Goal: Task Accomplishment & Management: Use online tool/utility

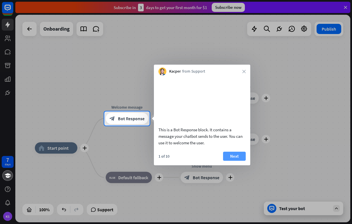
click at [237, 161] on button "Next" at bounding box center [234, 156] width 23 height 9
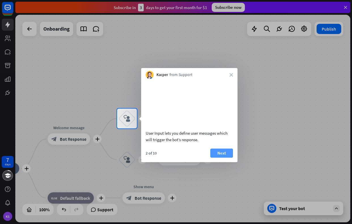
click at [223, 158] on button "Next" at bounding box center [221, 152] width 23 height 9
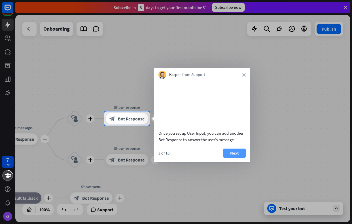
click at [230, 158] on button "Next" at bounding box center [234, 152] width 23 height 9
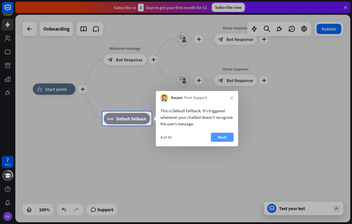
click at [218, 137] on button "Next" at bounding box center [222, 137] width 23 height 9
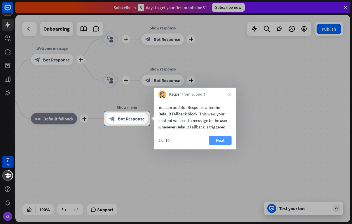
click at [221, 140] on button "Next" at bounding box center [220, 140] width 23 height 9
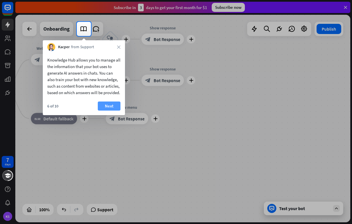
click at [110, 110] on button "Next" at bounding box center [109, 105] width 23 height 9
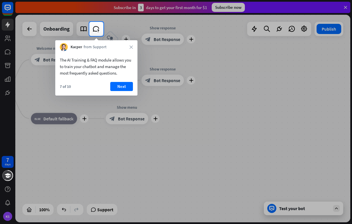
click at [121, 87] on button "Next" at bounding box center [121, 86] width 23 height 9
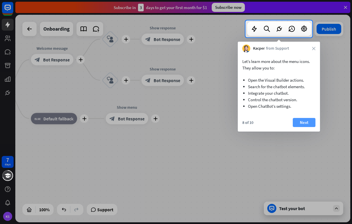
click at [305, 122] on button "Next" at bounding box center [304, 122] width 23 height 9
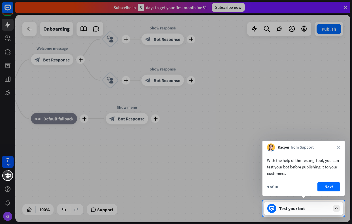
click at [327, 187] on button "Next" at bounding box center [328, 186] width 23 height 9
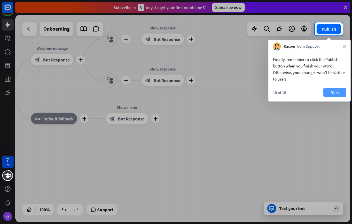
click at [333, 92] on button "Next" at bounding box center [334, 92] width 23 height 9
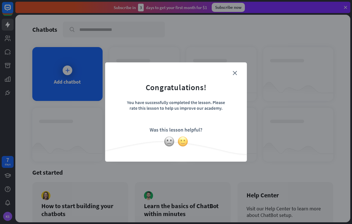
click at [183, 142] on img at bounding box center [182, 141] width 11 height 11
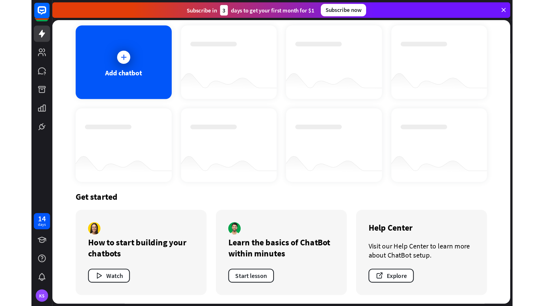
scroll to position [29, 0]
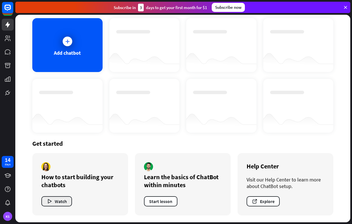
click at [58, 201] on button "Watch" at bounding box center [56, 201] width 31 height 10
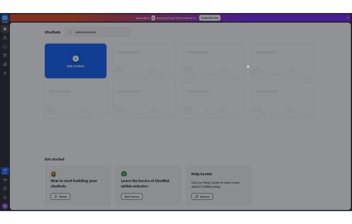
scroll to position [0, 0]
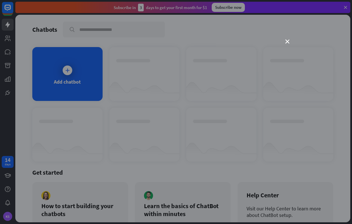
click at [287, 39] on div "close" at bounding box center [176, 112] width 352 height 224
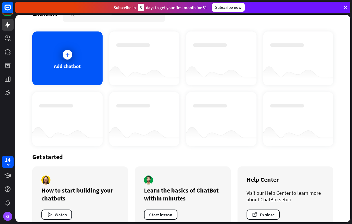
scroll to position [29, 0]
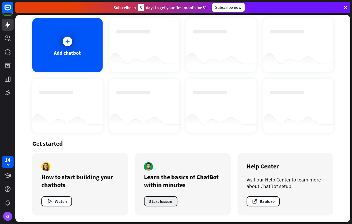
click at [158, 202] on button "Start lesson" at bounding box center [160, 201] width 33 height 10
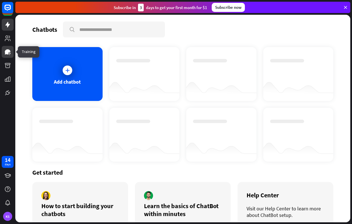
click at [8, 54] on icon at bounding box center [7, 51] width 7 height 7
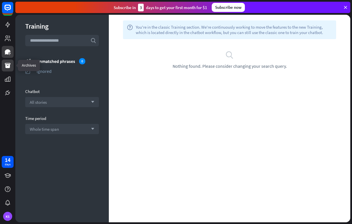
click at [8, 65] on icon at bounding box center [8, 65] width 6 height 5
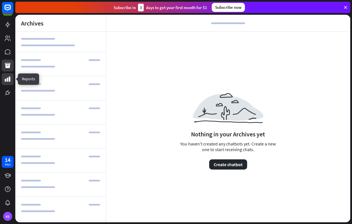
click at [9, 79] on icon at bounding box center [8, 78] width 6 height 5
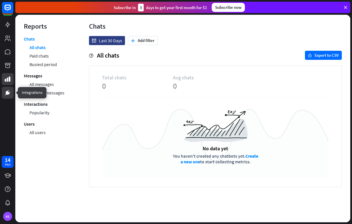
click at [8, 88] on link at bounding box center [8, 93] width 12 height 12
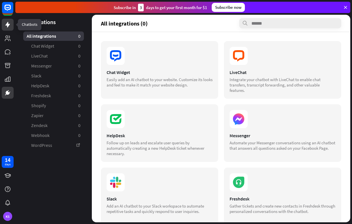
click at [8, 23] on icon at bounding box center [7, 25] width 5 height 6
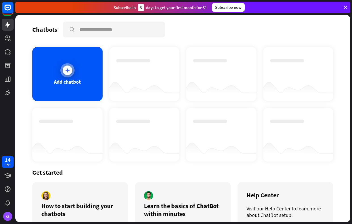
click at [71, 74] on div at bounding box center [67, 70] width 14 height 14
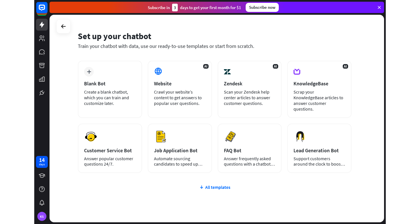
scroll to position [27, 0]
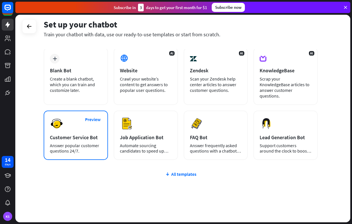
click at [72, 136] on div "Preview Customer Service Bot Answer popular customer questions 24/7." at bounding box center [76, 134] width 64 height 49
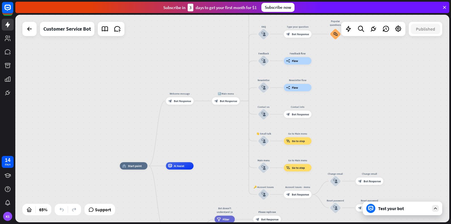
drag, startPoint x: 361, startPoint y: 59, endPoint x: 326, endPoint y: 107, distance: 58.8
click at [326, 107] on div "home_2 Start point Welcome message block_bot_response Bot Response 🔙 Main menu …" at bounding box center [232, 118] width 434 height 207
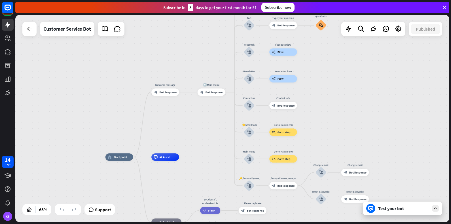
drag, startPoint x: 349, startPoint y: 103, endPoint x: 334, endPoint y: 95, distance: 16.9
click at [334, 95] on div "home_2 Start point Welcome message block_bot_response Bot Response 🔙 Main menu …" at bounding box center [232, 118] width 434 height 207
click at [165, 92] on span "Bot Response" at bounding box center [167, 92] width 17 height 4
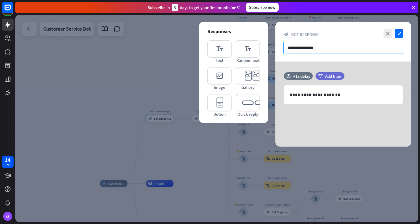
click at [299, 51] on input "**********" at bounding box center [344, 48] width 120 height 12
paste input "**********"
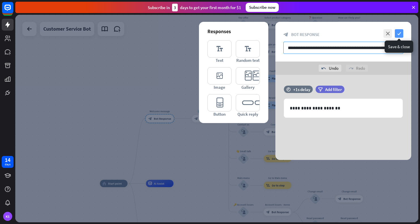
type input "**********"
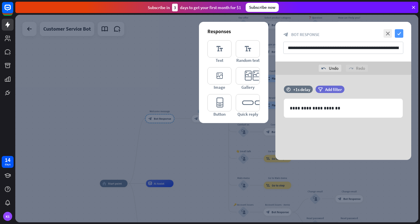
click at [352, 33] on icon "check" at bounding box center [399, 33] width 8 height 8
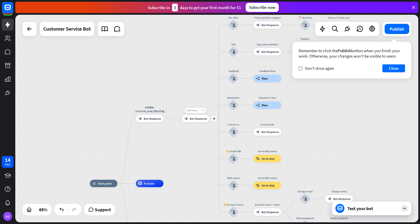
click at [191, 110] on span "Edit name" at bounding box center [192, 110] width 11 height 3
click at [197, 118] on span "Bot Response" at bounding box center [198, 118] width 17 height 4
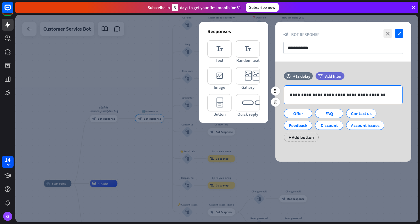
click at [297, 94] on p "**********" at bounding box center [343, 94] width 107 height 7
click at [289, 96] on div "**********" at bounding box center [343, 95] width 118 height 18
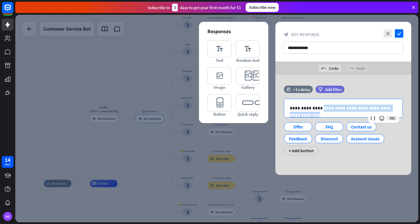
drag, startPoint x: 318, startPoint y: 108, endPoint x: 417, endPoint y: 107, distance: 98.6
click at [352, 107] on div "**********" at bounding box center [344, 125] width 150 height 100
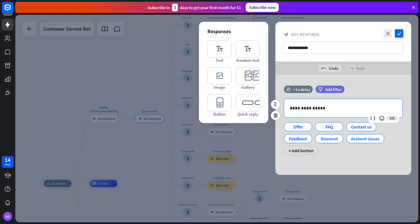
drag, startPoint x: 290, startPoint y: 109, endPoint x: 280, endPoint y: 110, distance: 10.5
click at [280, 110] on div "**********" at bounding box center [344, 123] width 136 height 75
click at [301, 151] on div "+ Add button" at bounding box center [301, 150] width 35 height 9
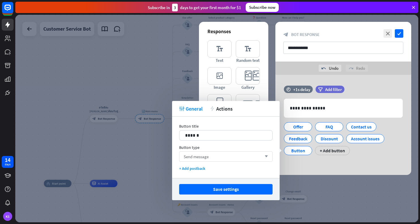
click at [267, 158] on div "Send message arrow_down" at bounding box center [225, 156] width 93 height 10
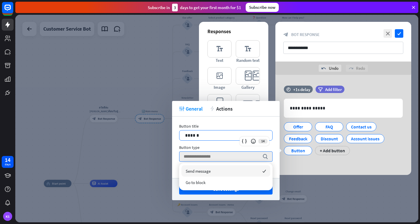
click at [198, 135] on p "******" at bounding box center [226, 135] width 82 height 7
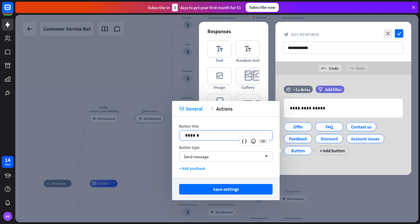
drag, startPoint x: 200, startPoint y: 135, endPoint x: 173, endPoint y: 140, distance: 27.7
click at [173, 140] on div "Button title 14 ****** Button type Send message arrow_down + Add postback" at bounding box center [226, 146] width 108 height 61
drag, startPoint x: 173, startPoint y: 140, endPoint x: 175, endPoint y: 137, distance: 4.0
click at [174, 138] on div "Button title 14 ****** Button type Send message arrow_down + Add postback" at bounding box center [226, 146] width 108 height 61
drag, startPoint x: 199, startPoint y: 134, endPoint x: 173, endPoint y: 136, distance: 25.6
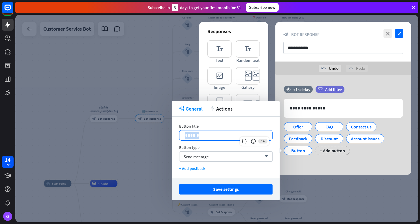
click at [173, 136] on div "Button title 14 ****** Button type Send message arrow_down + Add postback" at bounding box center [226, 146] width 108 height 61
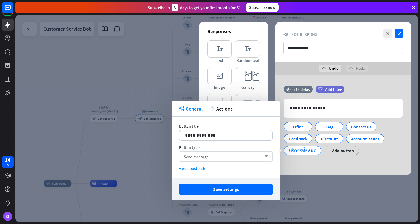
click at [266, 156] on icon "arrow_down" at bounding box center [265, 156] width 6 height 3
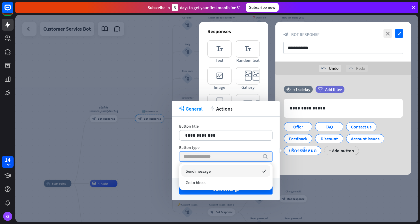
click at [195, 158] on input "search" at bounding box center [222, 157] width 76 height 10
click at [197, 171] on span "Send message" at bounding box center [198, 170] width 25 height 5
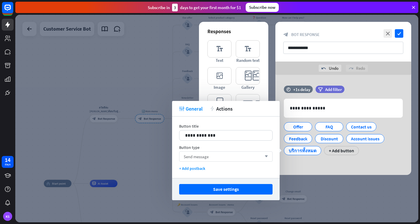
click at [249, 155] on div "Send message arrow_down" at bounding box center [225, 156] width 93 height 10
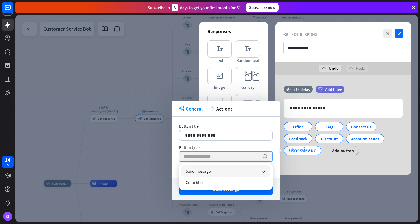
click at [244, 157] on input "search" at bounding box center [222, 157] width 76 height 10
click at [253, 145] on div "Button type" at bounding box center [225, 147] width 93 height 5
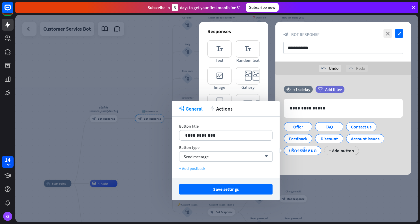
click at [180, 168] on div "+ Add postback" at bounding box center [225, 168] width 93 height 5
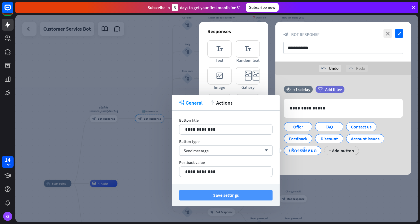
click at [227, 196] on button "Save settings" at bounding box center [225, 195] width 93 height 10
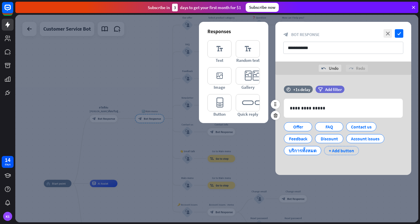
click at [340, 152] on div "+ Add button" at bounding box center [341, 150] width 35 height 9
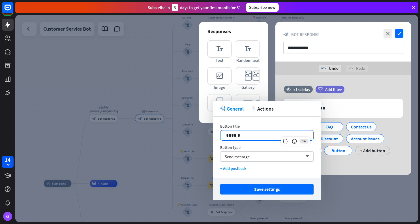
drag, startPoint x: 243, startPoint y: 135, endPoint x: 203, endPoint y: 136, distance: 39.7
click at [203, 135] on body "14 days KS close Product Help First steps Get started with ChatBot Help Center …" at bounding box center [210, 112] width 420 height 224
click at [204, 136] on div at bounding box center [216, 118] width 403 height 207
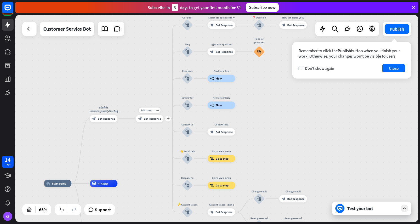
click at [153, 122] on div "block_bot_response Bot Response" at bounding box center [150, 118] width 28 height 7
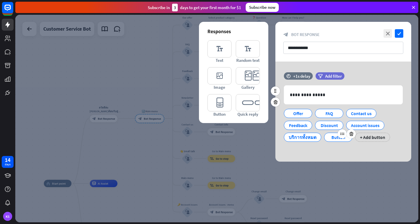
click at [338, 139] on div "Button" at bounding box center [338, 137] width 19 height 8
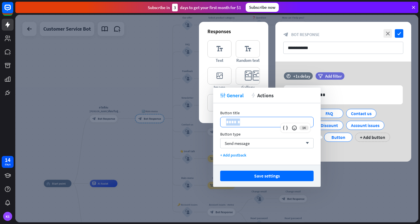
drag, startPoint x: 242, startPoint y: 124, endPoint x: 220, endPoint y: 124, distance: 22.1
click at [220, 124] on div "Button title 14 ****** Button type Send message arrow_down + Add postback" at bounding box center [267, 133] width 108 height 61
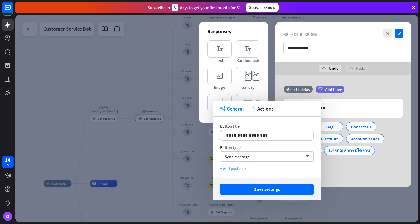
click at [239, 169] on div "+ Add postback" at bounding box center [266, 168] width 93 height 5
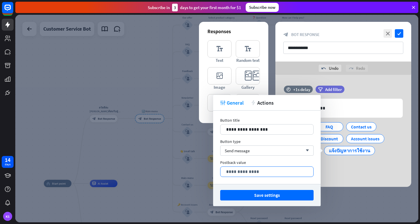
click at [227, 172] on p "**********" at bounding box center [267, 171] width 82 height 7
click at [226, 171] on div "**********" at bounding box center [267, 172] width 93 height 10
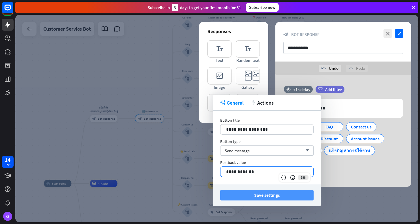
click at [271, 193] on button "Save settings" at bounding box center [266, 195] width 93 height 10
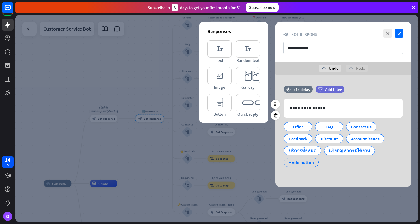
click at [300, 163] on div "+ Add button" at bounding box center [301, 162] width 35 height 9
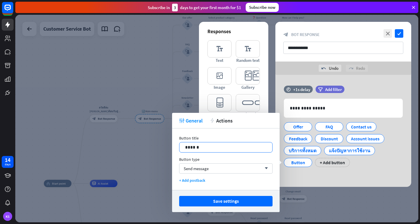
click at [206, 146] on p "******" at bounding box center [226, 147] width 82 height 7
drag, startPoint x: 206, startPoint y: 146, endPoint x: 180, endPoint y: 146, distance: 25.2
click at [180, 146] on div "******" at bounding box center [226, 147] width 93 height 10
click at [202, 180] on div "+ Add postback" at bounding box center [225, 180] width 93 height 5
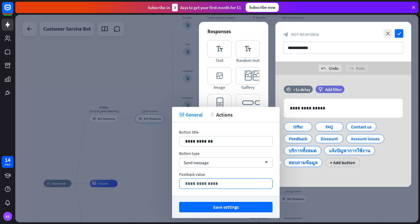
click at [199, 184] on p "**********" at bounding box center [226, 183] width 82 height 7
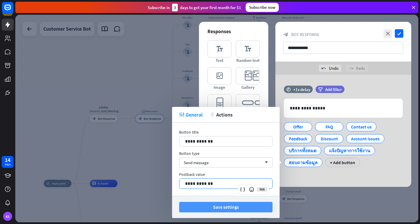
click at [227, 209] on button "Save settings" at bounding box center [225, 207] width 93 height 10
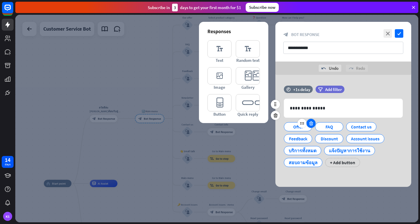
click at [311, 124] on icon at bounding box center [311, 123] width 5 height 5
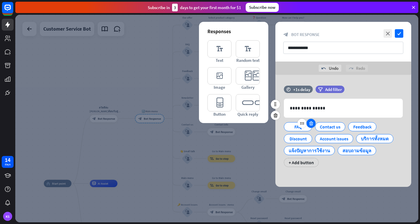
click at [310, 125] on icon at bounding box center [311, 123] width 5 height 5
click at [313, 123] on icon at bounding box center [313, 123] width 5 height 5
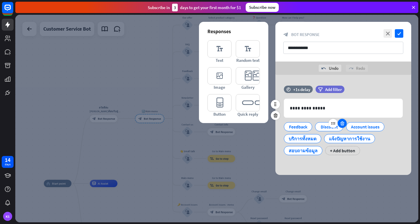
click at [342, 124] on icon at bounding box center [342, 123] width 5 height 5
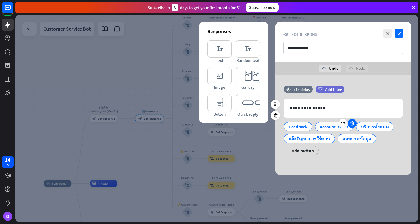
click at [352, 123] on icon at bounding box center [352, 123] width 5 height 5
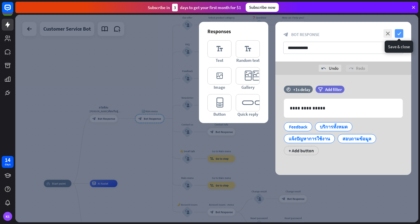
click at [352, 32] on icon "check" at bounding box center [399, 33] width 8 height 8
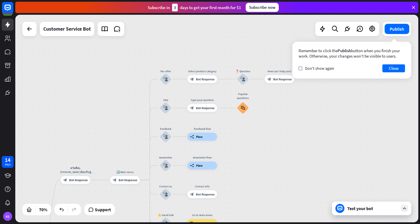
drag, startPoint x: 248, startPoint y: 69, endPoint x: 231, endPoint y: 131, distance: 64.1
click at [231, 131] on div "home_2 Start point สวัสดีค่ะ [PERSON_NAME]ต้อนรับสู่บริการเมลบอทค่ะ [PERSON_NAM…" at bounding box center [216, 118] width 403 height 207
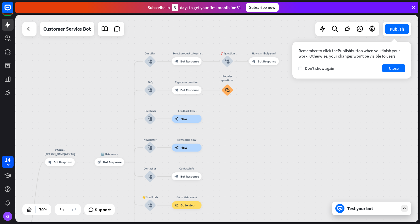
drag, startPoint x: 270, startPoint y: 180, endPoint x: 254, endPoint y: 162, distance: 23.7
click at [254, 162] on div "home_2 Start point สวัสดีค่ะ [PERSON_NAME]ต้อนรับสู่บริการเมลบอทค่ะ [PERSON_NAM…" at bounding box center [216, 118] width 403 height 207
click at [151, 61] on icon "block_user_input" at bounding box center [150, 61] width 5 height 5
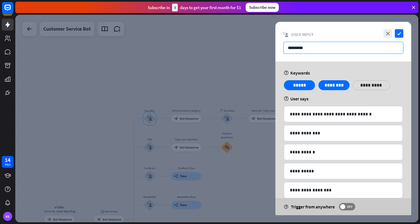
drag, startPoint x: 289, startPoint y: 47, endPoint x: 341, endPoint y: 47, distance: 52.4
click at [341, 47] on input "*********" at bounding box center [344, 48] width 120 height 12
paste input "****"
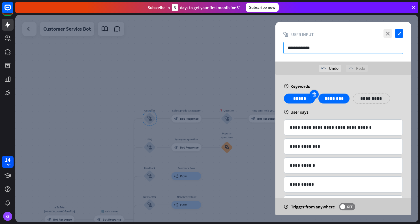
type input "**********"
click at [314, 93] on icon at bounding box center [314, 94] width 5 height 5
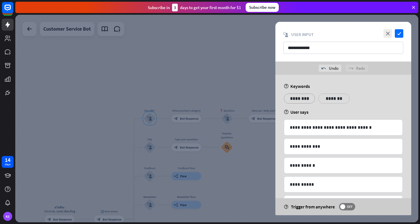
click at [300, 97] on p "********" at bounding box center [299, 98] width 23 height 7
click at [331, 98] on p "*******" at bounding box center [334, 98] width 23 height 7
click at [352, 113] on div "help User says" at bounding box center [343, 112] width 119 height 6
click at [313, 93] on icon at bounding box center [314, 94] width 5 height 5
click at [93, 135] on div at bounding box center [216, 118] width 403 height 207
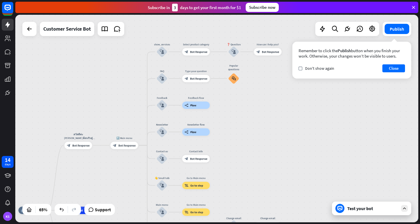
drag, startPoint x: 223, startPoint y: 91, endPoint x: 227, endPoint y: 21, distance: 69.8
click at [226, 21] on div "home_2 Start point สวัสดีค่ะ [PERSON_NAME]ต้อนรับสู่บริการเมลบอทค่ะ [PERSON_NAM…" at bounding box center [216, 118] width 403 height 207
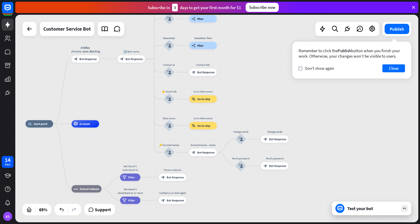
drag, startPoint x: 231, startPoint y: 149, endPoint x: 239, endPoint y: 61, distance: 88.2
click at [238, 60] on div "home_2 Start point สวัสดีค่ะ [PERSON_NAME]ต้อนรับสู่บริการเมลบอทค่ะ [PERSON_NAM…" at bounding box center [216, 118] width 403 height 207
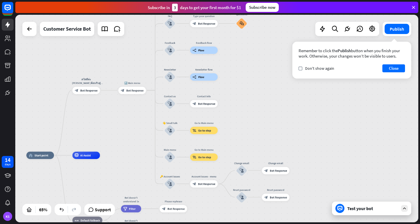
drag, startPoint x: 195, startPoint y: 197, endPoint x: 195, endPoint y: 231, distance: 34.3
click at [195, 224] on html "14 days KS close Product Help First steps Get started with ChatBot Help Center …" at bounding box center [210, 112] width 420 height 224
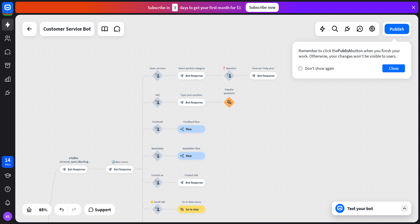
drag, startPoint x: 274, startPoint y: 93, endPoint x: 262, endPoint y: 172, distance: 79.7
click at [262, 172] on div "home_2 Start point สวัสดีค่ะ [PERSON_NAME]ต้อนรับสู่บริการเมลบอทค่ะ [PERSON_NAM…" at bounding box center [216, 118] width 403 height 207
click at [167, 75] on icon "plus" at bounding box center [167, 75] width 3 height 3
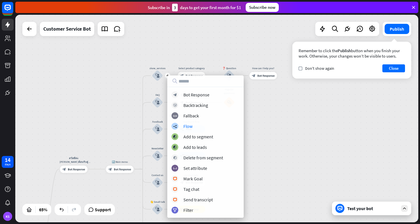
drag, startPoint x: 118, startPoint y: 120, endPoint x: 133, endPoint y: 148, distance: 31.9
click at [118, 120] on div "home_2 Start point สวัสดีค่ะ [PERSON_NAME]ต้อนรับสู่บริการเมลบอทค่ะ [PERSON_NAM…" at bounding box center [216, 118] width 403 height 207
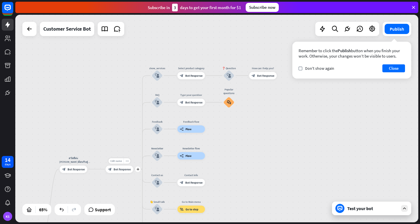
click at [116, 161] on span "Edit name" at bounding box center [115, 160] width 11 height 3
click at [168, 75] on icon "plus" at bounding box center [167, 75] width 3 height 3
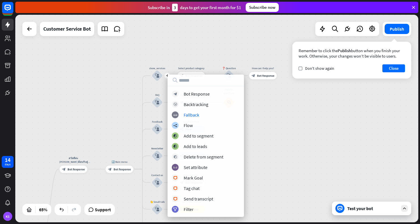
click at [77, 80] on div "home_2 Start point สวัสดีค่ะ [PERSON_NAME]ต้อนรับสู่บริการเมลบอทค่ะ [PERSON_NAM…" at bounding box center [216, 118] width 403 height 207
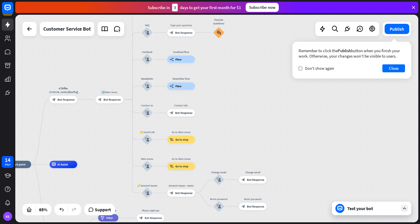
drag, startPoint x: 253, startPoint y: 197, endPoint x: 240, endPoint y: 129, distance: 69.8
click at [240, 129] on div "home_2 Start point สวัสดีค่ะ [PERSON_NAME]ต้อนรับสู่บริการเมลบอทค่ะ [PERSON_NAM…" at bounding box center [216, 118] width 403 height 207
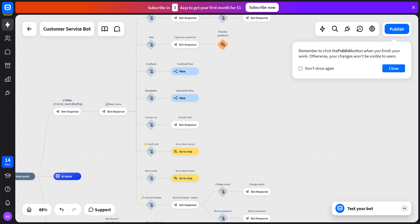
drag, startPoint x: 224, startPoint y: 138, endPoint x: 227, endPoint y: 150, distance: 12.5
click at [227, 150] on div "home_2 Start point สวัสดีค่ะ [PERSON_NAME]ต้อนรับสู่บริการเมลบอทค่ะ [PERSON_NAM…" at bounding box center [216, 118] width 403 height 207
click at [162, 177] on icon "plus" at bounding box center [161, 178] width 3 height 3
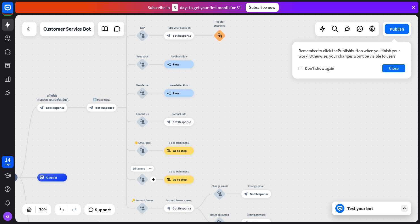
click at [144, 178] on icon "block_user_input" at bounding box center [142, 179] width 5 height 5
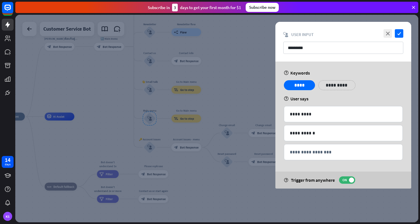
click at [250, 35] on div at bounding box center [216, 118] width 403 height 207
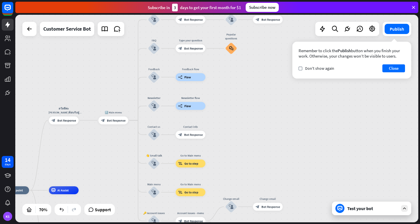
drag, startPoint x: 238, startPoint y: 63, endPoint x: 242, endPoint y: 137, distance: 73.8
click at [242, 137] on div "home_2 Start point สวัสดีค่ะ [PERSON_NAME]ต้อนรับสู่บริการเมลบอทค่ะ [PERSON_NAM…" at bounding box center [216, 118] width 403 height 207
click at [352, 210] on div "Test your bot" at bounding box center [373, 208] width 51 height 6
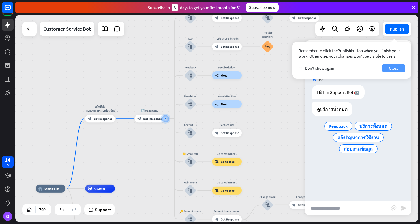
click at [352, 67] on button "Close" at bounding box center [394, 68] width 23 height 8
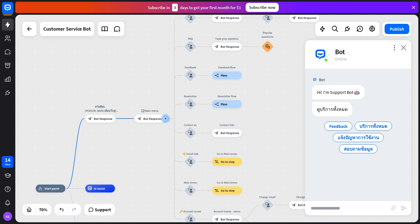
click at [352, 48] on icon "close" at bounding box center [404, 47] width 6 height 5
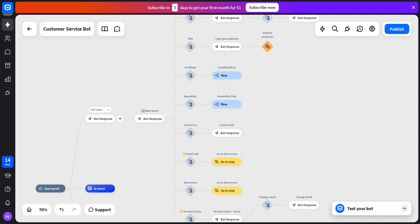
click at [99, 119] on span "Bot Response" at bounding box center [103, 118] width 19 height 4
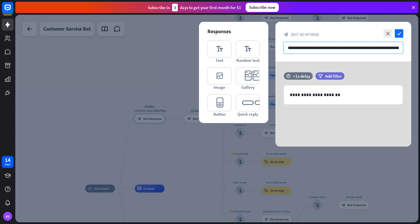
scroll to position [0, 39]
drag, startPoint x: 288, startPoint y: 48, endPoint x: 459, endPoint y: 59, distance: 172.0
click at [352, 59] on html "14 days KS close Product Help First steps Get started with ChatBot Help Center …" at bounding box center [210, 112] width 420 height 224
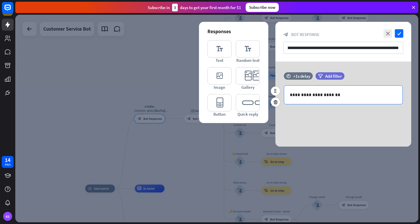
scroll to position [0, 0]
drag, startPoint x: 290, startPoint y: 96, endPoint x: 357, endPoint y: 99, distance: 66.6
click at [352, 99] on div "**********" at bounding box center [343, 95] width 118 height 18
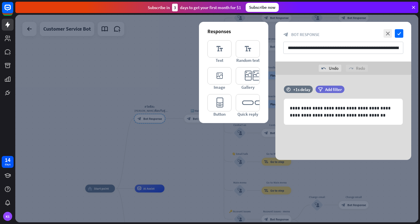
click at [352, 85] on div "**********" at bounding box center [344, 117] width 136 height 85
drag, startPoint x: 287, startPoint y: 49, endPoint x: 464, endPoint y: 60, distance: 177.1
click at [352, 60] on html "14 days KS close Product Help First steps Get started with ChatBot Help Center …" at bounding box center [210, 112] width 420 height 224
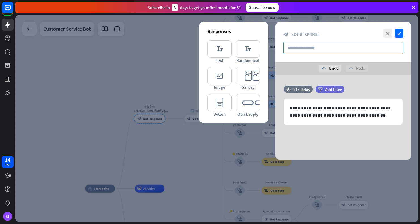
scroll to position [0, 0]
click at [352, 34] on icon "check" at bounding box center [399, 33] width 8 height 8
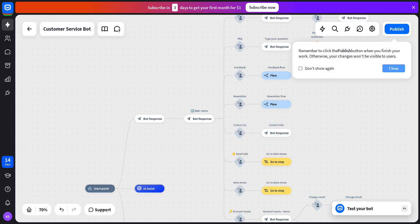
click at [352, 67] on button "Close" at bounding box center [394, 68] width 23 height 8
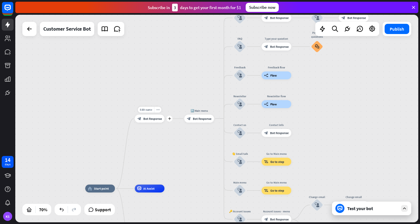
click at [150, 120] on span "Bot Response" at bounding box center [152, 118] width 19 height 4
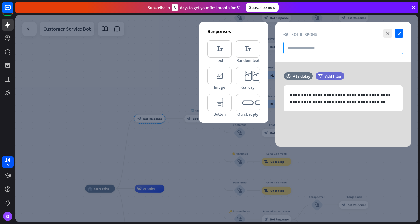
click at [289, 51] on input "text" at bounding box center [344, 48] width 120 height 12
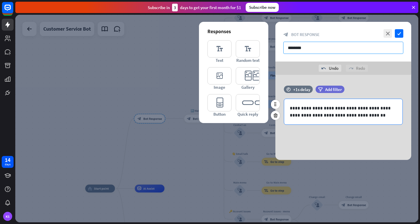
type input "********"
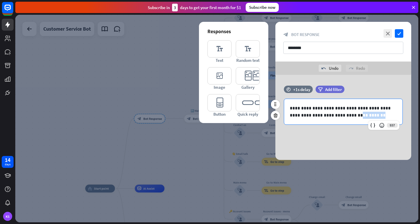
drag, startPoint x: 324, startPoint y: 115, endPoint x: 353, endPoint y: 115, distance: 29.5
click at [352, 115] on p "**********" at bounding box center [343, 112] width 107 height 14
click at [229, 105] on icon "editor_button" at bounding box center [220, 102] width 24 height 17
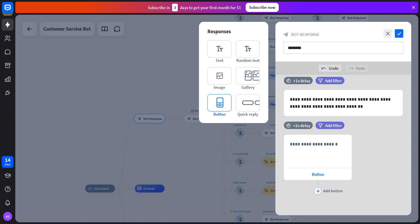
scroll to position [9, 0]
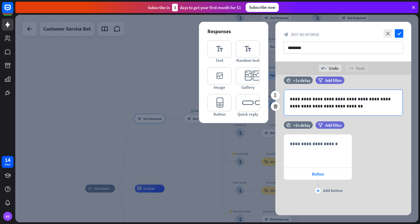
click at [337, 105] on p "**********" at bounding box center [343, 102] width 107 height 14
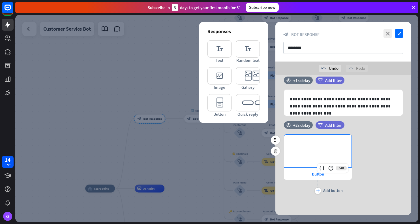
click at [311, 145] on p "**********" at bounding box center [318, 143] width 56 height 7
click at [323, 168] on icon at bounding box center [322, 168] width 6 height 6
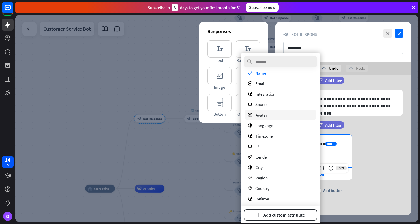
scroll to position [72, 0]
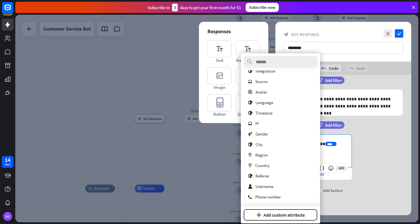
click at [341, 149] on div "**********" at bounding box center [317, 151] width 67 height 33
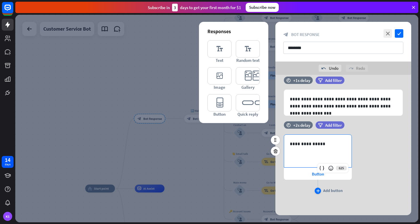
click at [317, 190] on icon "plus" at bounding box center [318, 190] width 4 height 3
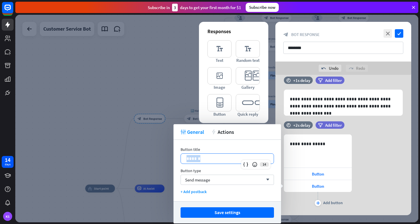
drag, startPoint x: 202, startPoint y: 159, endPoint x: 176, endPoint y: 159, distance: 26.1
click at [176, 159] on div "Button title 14 ****** Button type Send message arrow_down + Add postback" at bounding box center [228, 170] width 108 height 61
click at [266, 179] on icon "arrow_down" at bounding box center [266, 179] width 6 height 3
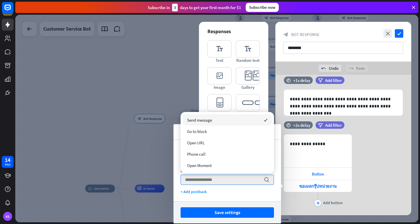
click at [202, 119] on span "Send message" at bounding box center [199, 119] width 25 height 5
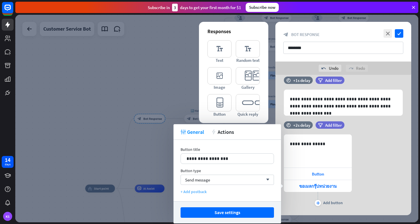
click at [201, 191] on div "+ Add postback" at bounding box center [227, 191] width 93 height 5
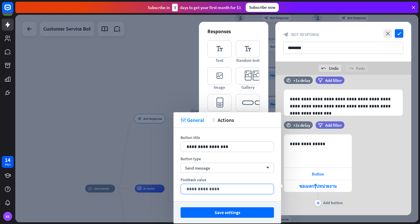
click at [201, 190] on p "**********" at bounding box center [228, 188] width 82 height 7
click at [197, 189] on p "**********" at bounding box center [228, 188] width 82 height 7
drag, startPoint x: 183, startPoint y: 189, endPoint x: 193, endPoint y: 191, distance: 9.9
click at [193, 191] on div "**********" at bounding box center [227, 189] width 93 height 10
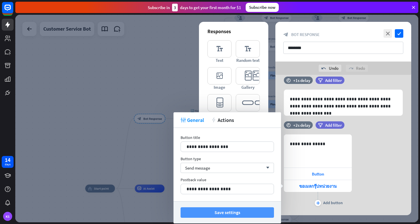
click at [223, 214] on button "Save settings" at bounding box center [227, 212] width 93 height 10
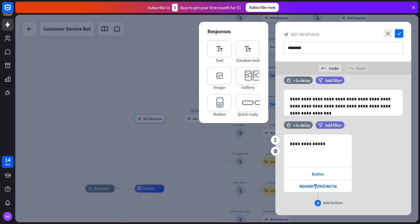
click at [317, 203] on icon "plus" at bounding box center [318, 202] width 4 height 3
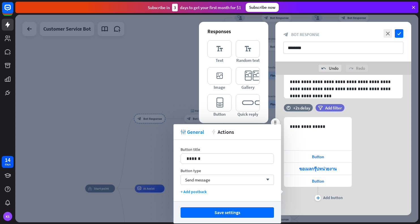
scroll to position [33, 0]
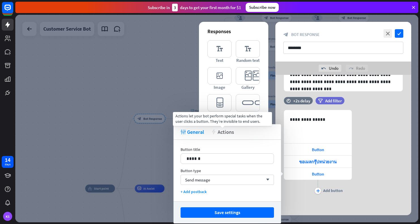
click at [226, 132] on span "Actions" at bounding box center [226, 132] width 16 height 7
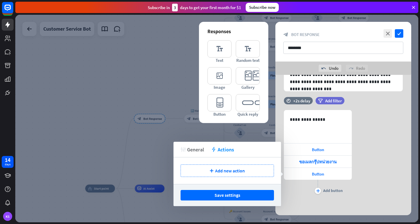
click at [197, 150] on span "General" at bounding box center [195, 149] width 17 height 7
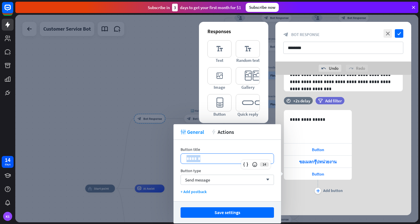
drag, startPoint x: 203, startPoint y: 159, endPoint x: 180, endPoint y: 159, distance: 23.2
click at [180, 159] on div "Button title 14 ****** Button type Send message arrow_down + Add postback" at bounding box center [228, 170] width 108 height 61
click at [193, 179] on span "Send message" at bounding box center [197, 179] width 25 height 5
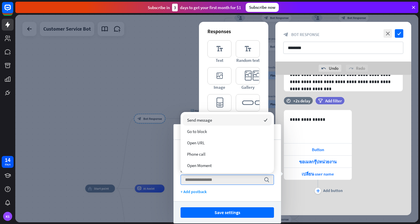
drag, startPoint x: 186, startPoint y: 179, endPoint x: 260, endPoint y: 188, distance: 75.0
click at [260, 188] on div "**********" at bounding box center [228, 170] width 108 height 61
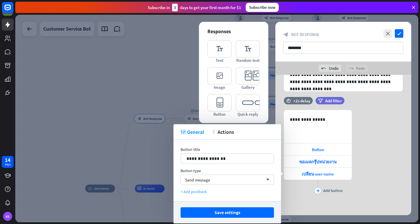
click at [186, 191] on div "+ Add postback" at bounding box center [227, 191] width 93 height 5
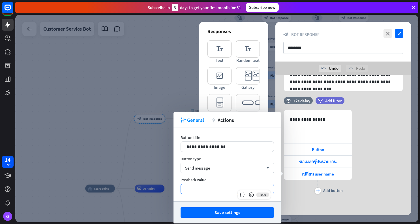
drag, startPoint x: 187, startPoint y: 189, endPoint x: 223, endPoint y: 191, distance: 36.6
click at [223, 191] on p "**********" at bounding box center [228, 188] width 82 height 7
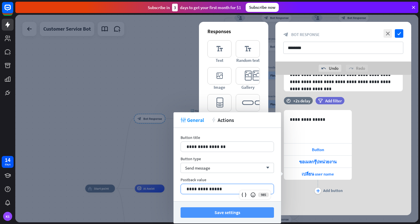
click at [230, 214] on button "Save settings" at bounding box center [227, 212] width 93 height 10
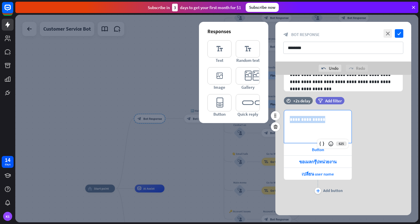
drag, startPoint x: 290, startPoint y: 119, endPoint x: 343, endPoint y: 126, distance: 53.8
click at [343, 126] on div "**********" at bounding box center [317, 126] width 67 height 33
click at [352, 146] on div "**********" at bounding box center [344, 152] width 136 height 85
drag, startPoint x: 324, startPoint y: 120, endPoint x: 286, endPoint y: 122, distance: 37.5
click at [286, 122] on div "**********" at bounding box center [317, 126] width 67 height 33
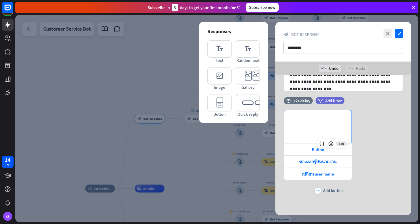
scroll to position [0, 0]
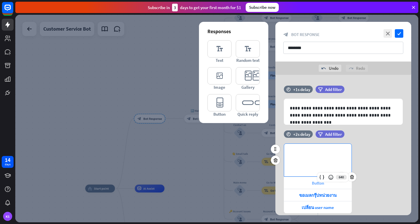
click at [317, 182] on span "Button" at bounding box center [318, 182] width 12 height 5
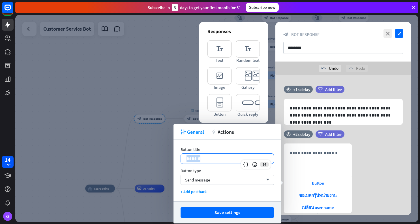
drag, startPoint x: 201, startPoint y: 158, endPoint x: 184, endPoint y: 159, distance: 17.8
click at [184, 159] on div "******" at bounding box center [227, 159] width 93 height 10
click at [198, 191] on div "+ Add postback" at bounding box center [227, 191] width 93 height 5
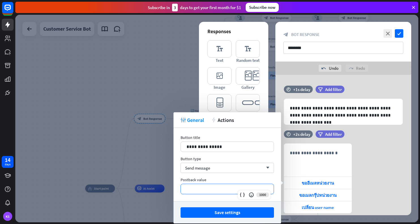
drag, startPoint x: 223, startPoint y: 189, endPoint x: 171, endPoint y: 186, distance: 51.6
click at [169, 187] on body "14 days KS close Product Help First steps Get started with ChatBot Help Center …" at bounding box center [210, 112] width 420 height 224
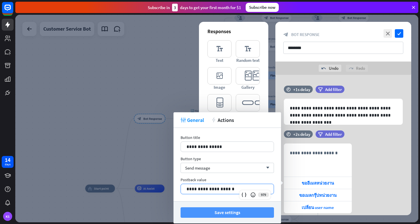
click at [226, 214] on button "Save settings" at bounding box center [227, 212] width 93 height 10
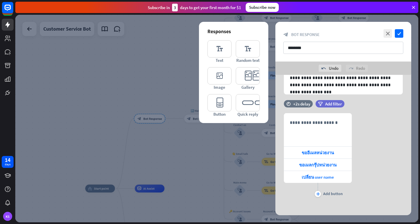
scroll to position [33, 0]
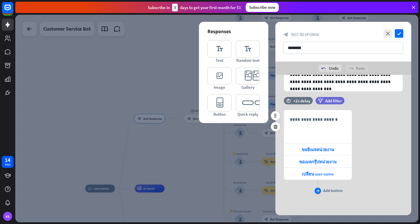
click at [319, 190] on icon "plus" at bounding box center [318, 190] width 4 height 3
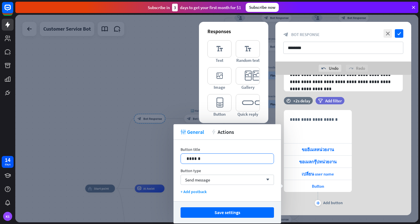
click at [200, 160] on p "******" at bounding box center [228, 158] width 82 height 7
drag, startPoint x: 202, startPoint y: 159, endPoint x: 175, endPoint y: 159, distance: 26.9
click at [175, 159] on div "Button title 14 ****** Button type Send message arrow_down + Add postback" at bounding box center [228, 170] width 108 height 61
click at [196, 192] on div "+ Add postback" at bounding box center [227, 191] width 93 height 5
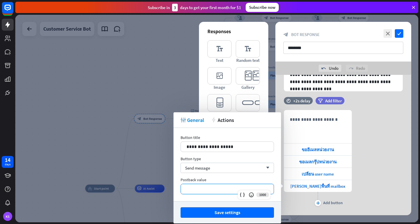
drag, startPoint x: 216, startPoint y: 189, endPoint x: 184, endPoint y: 189, distance: 32.6
click at [184, 189] on div "**********" at bounding box center [227, 189] width 93 height 10
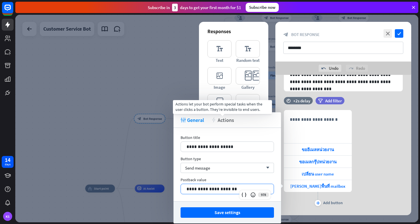
click at [225, 120] on span "Actions" at bounding box center [226, 120] width 16 height 7
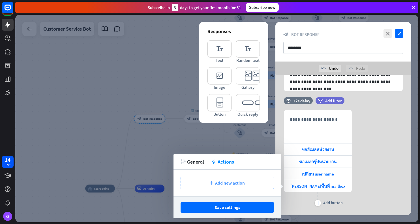
click at [212, 182] on icon "plus" at bounding box center [212, 182] width 4 height 3
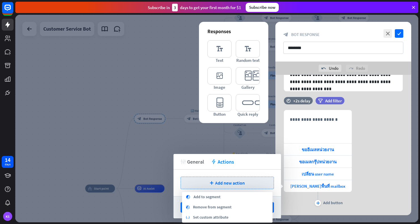
click at [198, 161] on span "General" at bounding box center [195, 161] width 17 height 7
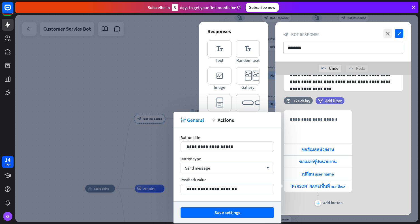
click at [220, 214] on button "Save settings" at bounding box center [227, 212] width 93 height 10
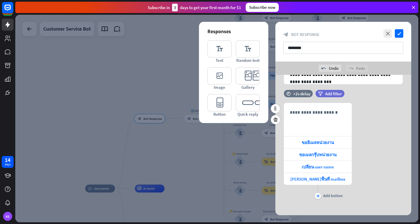
scroll to position [46, 0]
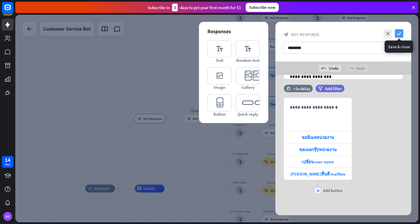
click at [352, 33] on icon "check" at bounding box center [399, 33] width 8 height 8
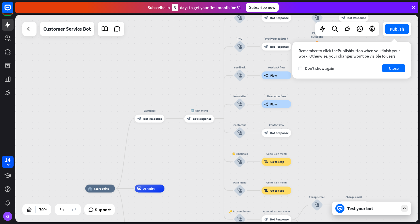
click at [352, 206] on div "Test your bot" at bounding box center [373, 208] width 51 height 6
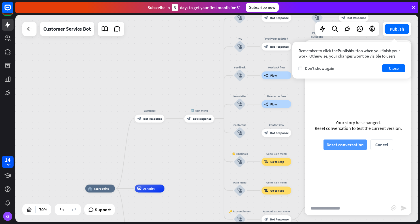
click at [342, 144] on button "Reset conversation" at bounding box center [345, 144] width 43 height 10
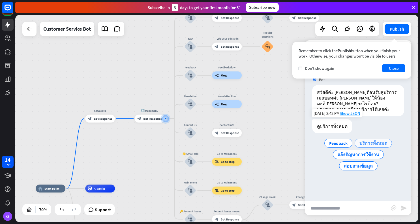
click at [352, 140] on span "บริการทั้งหมด" at bounding box center [374, 143] width 28 height 6
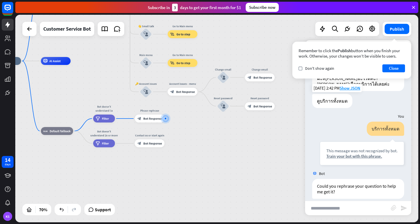
scroll to position [26, 0]
click at [352, 67] on button "Close" at bounding box center [394, 68] width 23 height 8
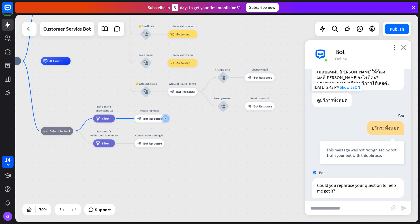
click at [352, 48] on icon "close" at bounding box center [404, 47] width 6 height 5
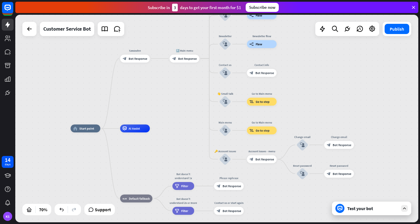
drag, startPoint x: 131, startPoint y: 104, endPoint x: 210, endPoint y: 171, distance: 104.1
click at [210, 171] on div "home_2 Start point Sawasdee block_bot_response Bot Response 🔙 Main menu block_b…" at bounding box center [212, 200] width 282 height 145
click at [150, 62] on div "Edit name more_horiz plus block_bot_response Bot Response" at bounding box center [135, 58] width 30 height 8
click at [155, 58] on icon "plus" at bounding box center [155, 58] width 3 height 3
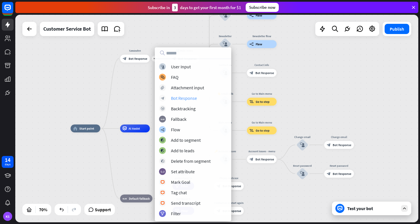
click at [176, 97] on div "Bot Response" at bounding box center [184, 98] width 26 height 6
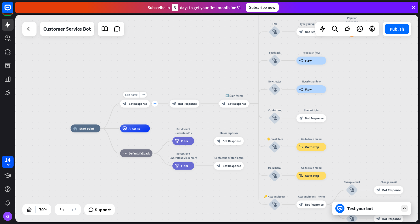
click at [155, 105] on icon "plus" at bounding box center [155, 103] width 3 height 3
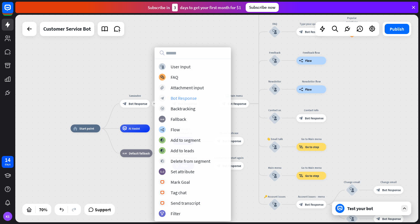
click at [183, 100] on div "Bot Response" at bounding box center [184, 98] width 26 height 6
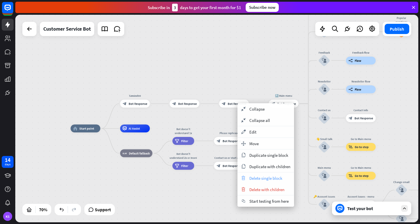
click at [253, 176] on span "Delete single block" at bounding box center [266, 177] width 33 height 5
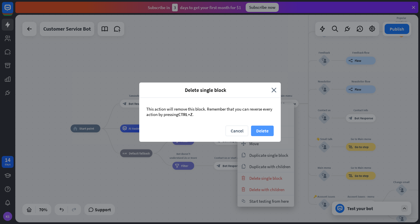
click at [262, 130] on button "Delete" at bounding box center [262, 131] width 23 height 10
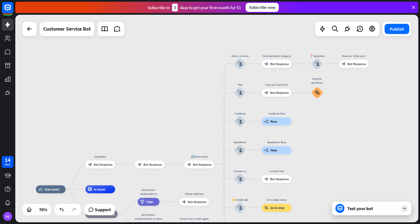
drag, startPoint x: 387, startPoint y: 77, endPoint x: 338, endPoint y: 136, distance: 76.6
click at [338, 136] on div "home_2 Start point Sawasdee block_bot_response Bot Response block_bot_response …" at bounding box center [216, 118] width 403 height 207
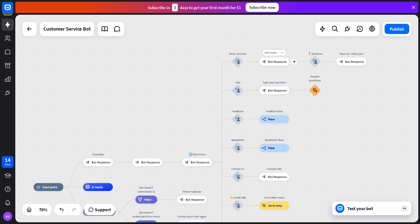
click at [274, 63] on span "Bot Response" at bounding box center [277, 61] width 19 height 4
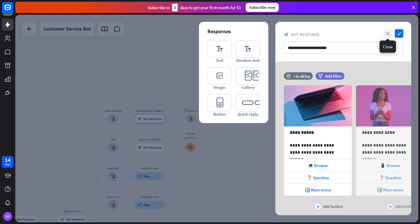
click at [352, 33] on icon "close" at bounding box center [388, 33] width 8 height 8
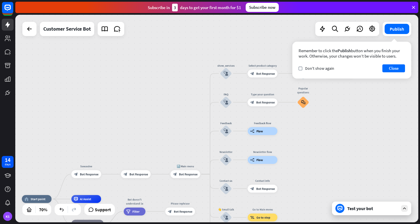
drag, startPoint x: 267, startPoint y: 130, endPoint x: 380, endPoint y: 85, distance: 121.7
click at [352, 85] on div "home_2 Start point Sawasdee block_bot_response Bot Response block_bot_response …" at bounding box center [216, 118] width 403 height 207
click at [141, 176] on span "Bot Response" at bounding box center [138, 174] width 19 height 4
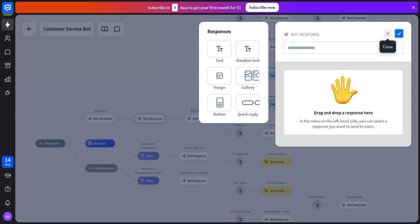
click at [352, 32] on icon "close" at bounding box center [388, 33] width 8 height 8
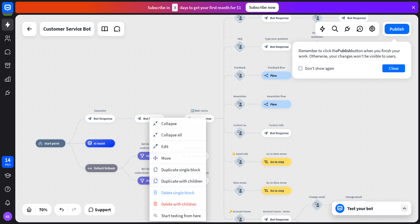
click at [165, 194] on span "Delete single block" at bounding box center [177, 192] width 33 height 5
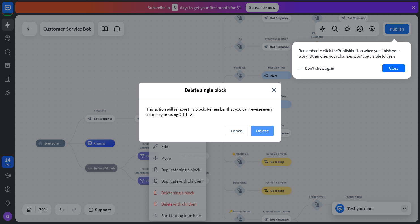
click at [262, 132] on button "Delete" at bounding box center [262, 131] width 23 height 10
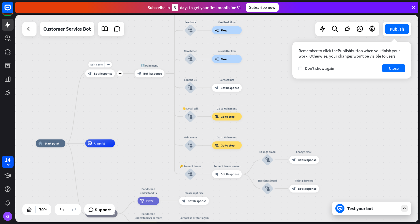
click at [107, 75] on span "Bot Response" at bounding box center [103, 73] width 19 height 4
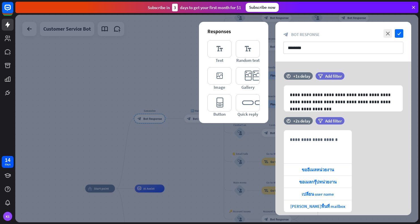
click at [186, 135] on div at bounding box center [216, 118] width 403 height 207
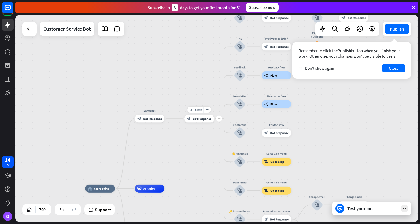
click at [203, 122] on div "block_bot_response Bot Response" at bounding box center [199, 118] width 30 height 8
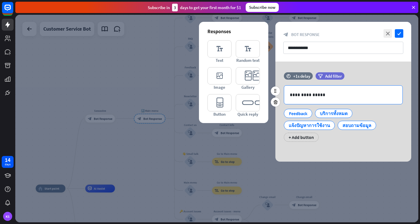
click at [286, 94] on div "**********" at bounding box center [343, 95] width 118 height 18
drag, startPoint x: 290, startPoint y: 94, endPoint x: 346, endPoint y: 97, distance: 55.9
click at [346, 97] on div "**********" at bounding box center [343, 95] width 118 height 18
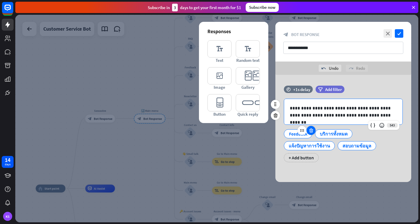
click at [311, 130] on icon at bounding box center [311, 130] width 5 height 5
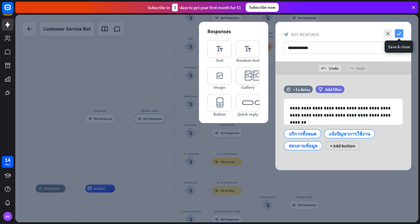
click at [352, 34] on icon "check" at bounding box center [399, 33] width 8 height 8
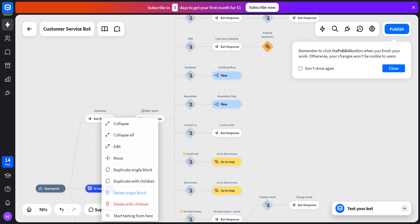
click at [124, 192] on span "Delete single block" at bounding box center [130, 192] width 33 height 5
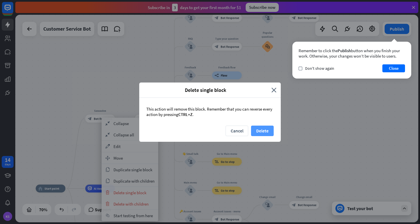
click at [265, 129] on button "Delete" at bounding box center [262, 131] width 23 height 10
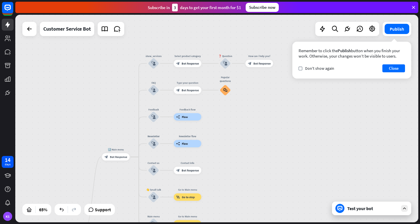
drag, startPoint x: 249, startPoint y: 60, endPoint x: 254, endPoint y: 108, distance: 48.1
click at [254, 108] on div "home_2 Start point 🔙 Main menu block_bot_response Bot Response show_services bl…" at bounding box center [216, 118] width 403 height 207
click at [153, 63] on icon "block_user_input" at bounding box center [154, 63] width 5 height 5
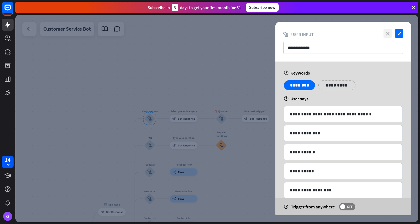
click at [352, 33] on icon "close" at bounding box center [388, 33] width 8 height 8
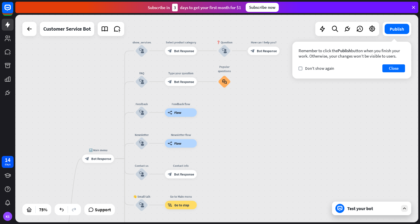
drag, startPoint x: 241, startPoint y: 167, endPoint x: 251, endPoint y: 102, distance: 66.2
click at [251, 102] on div "home_2 Start point 🔙 Main menu block_bot_response Bot Response show_services bl…" at bounding box center [216, 118] width 403 height 207
click at [102, 159] on span "Bot Response" at bounding box center [102, 158] width 20 height 4
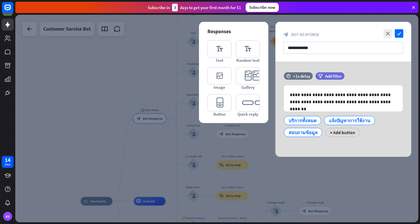
click at [134, 49] on div at bounding box center [216, 118] width 403 height 207
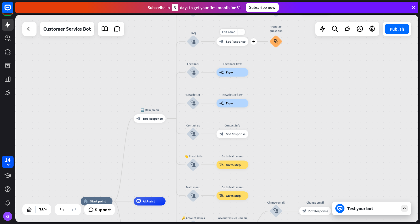
click at [235, 45] on div "block_bot_response Bot Response" at bounding box center [233, 41] width 32 height 8
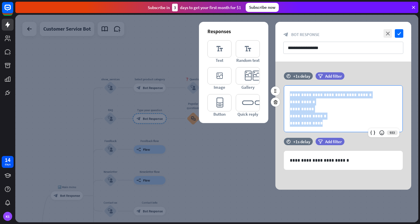
scroll to position [1, 0]
drag, startPoint x: 289, startPoint y: 93, endPoint x: 361, endPoint y: 131, distance: 81.1
click at [352, 131] on div "**********" at bounding box center [343, 108] width 118 height 47
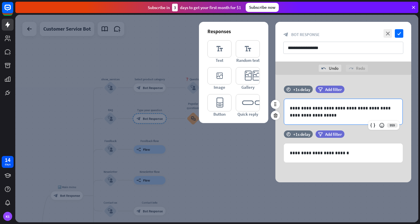
scroll to position [0, 0]
click at [222, 105] on icon "editor_button" at bounding box center [220, 102] width 24 height 17
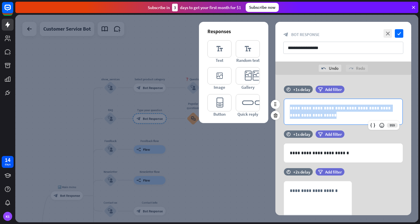
drag, startPoint x: 290, startPoint y: 107, endPoint x: 315, endPoint y: 120, distance: 28.6
click at [315, 120] on div "**********" at bounding box center [343, 111] width 118 height 25
click at [352, 119] on div "**********" at bounding box center [343, 111] width 118 height 25
drag, startPoint x: 341, startPoint y: 107, endPoint x: 307, endPoint y: 117, distance: 35.1
click at [307, 117] on p "**********" at bounding box center [343, 112] width 107 height 14
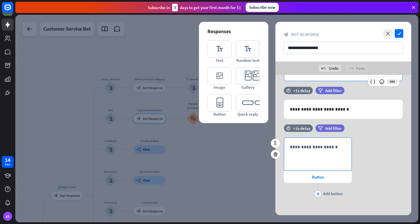
scroll to position [40, 0]
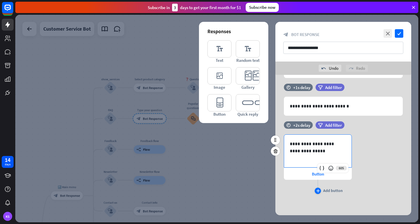
click at [318, 191] on icon "plus" at bounding box center [318, 190] width 4 height 3
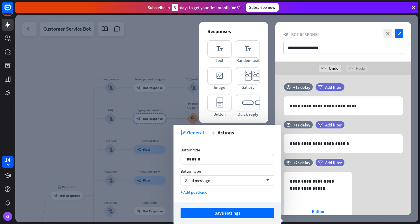
scroll to position [0, 0]
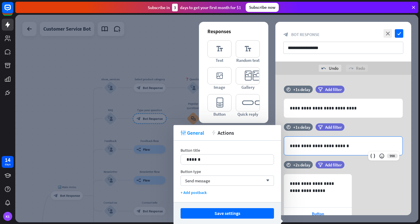
drag, startPoint x: 366, startPoint y: 144, endPoint x: 377, endPoint y: 165, distance: 23.1
click at [352, 165] on div "time +2s delay filter Add filter" at bounding box center [344, 167] width 136 height 13
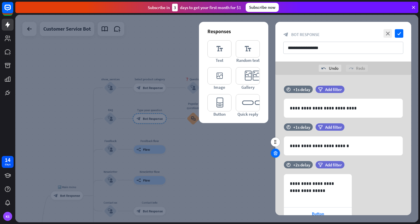
click at [277, 152] on icon at bounding box center [275, 152] width 5 height 5
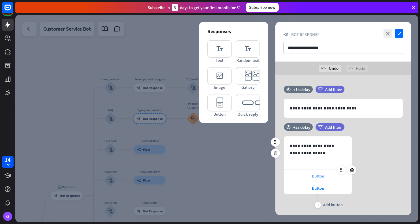
click at [317, 175] on span "Button" at bounding box center [318, 175] width 12 height 5
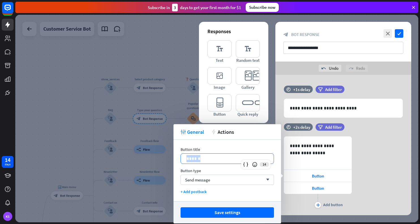
drag, startPoint x: 202, startPoint y: 156, endPoint x: 178, endPoint y: 158, distance: 24.1
click at [178, 158] on div "Button title 14 ****** Button type Send message arrow_down + Add postback" at bounding box center [228, 170] width 108 height 61
click at [211, 161] on p "******" at bounding box center [228, 158] width 82 height 7
drag, startPoint x: 205, startPoint y: 158, endPoint x: 174, endPoint y: 158, distance: 30.3
click at [175, 158] on div "Button title 14 ****** Button type Send message arrow_down + Add postback" at bounding box center [228, 170] width 108 height 61
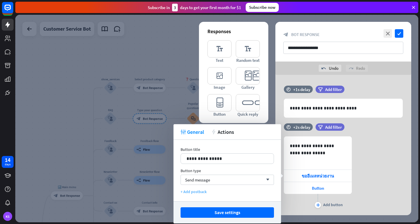
click at [193, 192] on div "+ Add postback" at bounding box center [227, 191] width 93 height 5
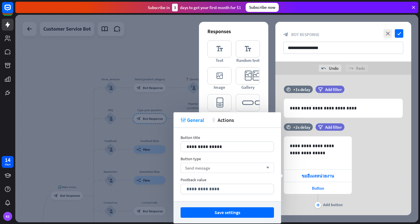
click at [195, 167] on span "Send message" at bounding box center [197, 167] width 25 height 5
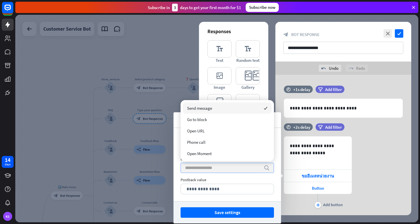
type input "**********"
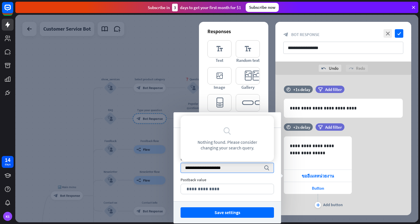
drag, startPoint x: 233, startPoint y: 167, endPoint x: 161, endPoint y: 167, distance: 72.0
click at [161, 167] on body "14 days KS close Product Help First steps Get started with ChatBot Help Center …" at bounding box center [210, 112] width 420 height 224
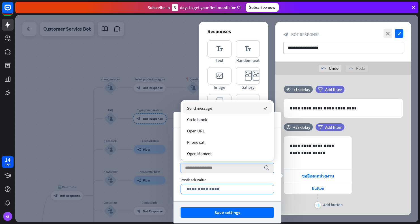
click at [214, 188] on p "**********" at bounding box center [228, 188] width 82 height 7
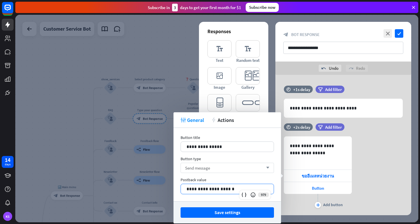
click at [269, 168] on icon "arrow_down" at bounding box center [266, 167] width 6 height 3
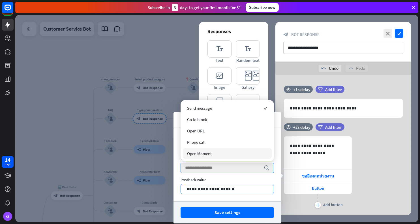
click at [212, 190] on p "**********" at bounding box center [228, 188] width 82 height 7
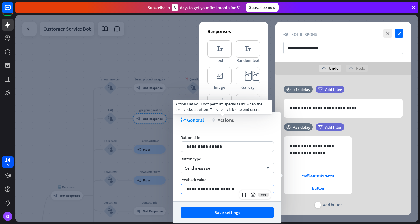
click at [227, 121] on span "Actions" at bounding box center [226, 120] width 16 height 7
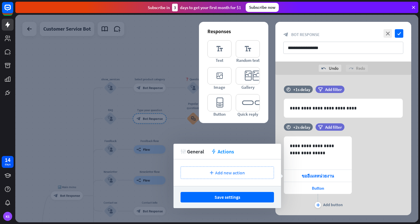
click at [223, 175] on span "Add new action" at bounding box center [230, 173] width 30 height 6
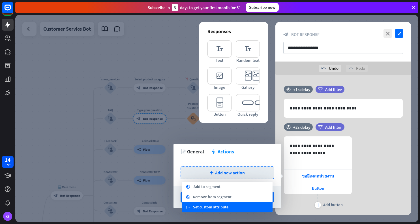
click at [196, 208] on span "Set custom attribute" at bounding box center [210, 207] width 35 height 6
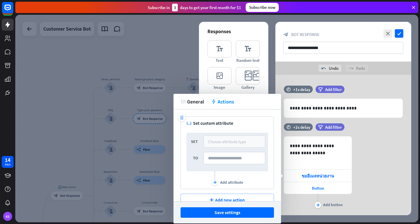
click at [214, 142] on div "Choose attribute type" at bounding box center [227, 141] width 38 height 5
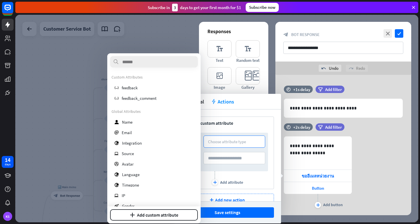
click at [61, 113] on div at bounding box center [216, 118] width 403 height 207
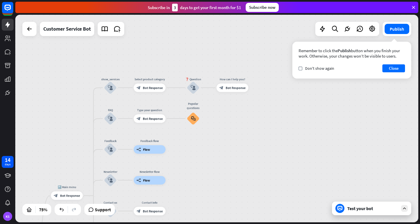
click at [352, 208] on div "Test your bot" at bounding box center [373, 208] width 51 height 6
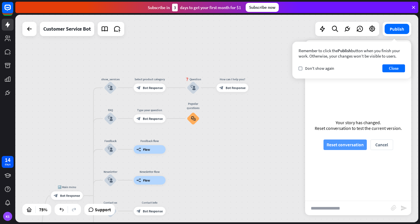
click at [348, 146] on button "Reset conversation" at bounding box center [345, 144] width 43 height 10
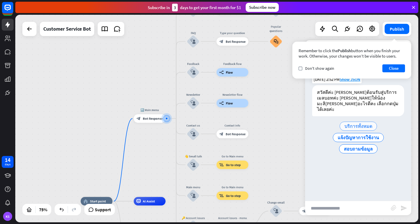
click at [352, 123] on span "บริการทั้งหมด" at bounding box center [359, 126] width 28 height 6
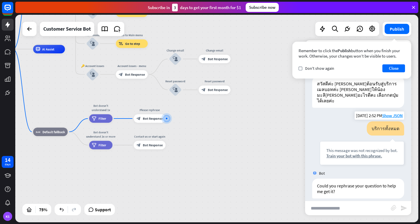
scroll to position [9, 0]
click at [294, 40] on div "home_2 Start point 🔙 Main menu block_bot_response Bot Response show_services bl…" at bounding box center [216, 118] width 403 height 207
click at [352, 68] on button "Close" at bounding box center [394, 68] width 23 height 8
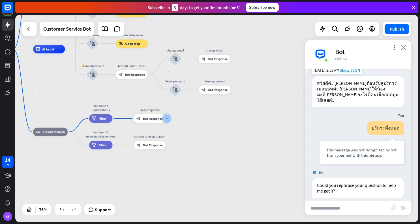
click at [352, 47] on icon "close" at bounding box center [404, 47] width 6 height 5
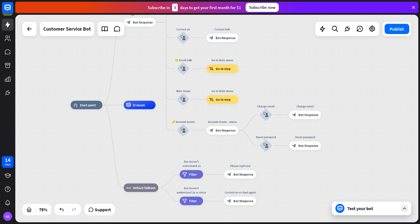
drag, startPoint x: 158, startPoint y: 176, endPoint x: 248, endPoint y: 235, distance: 107.6
click at [248, 224] on html "14 days KS close Product Help First steps Get started with ChatBot Help Center …" at bounding box center [210, 112] width 420 height 224
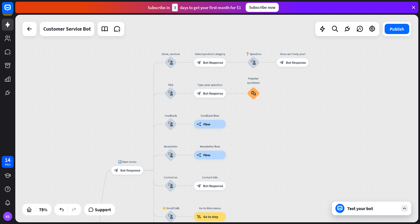
drag, startPoint x: 147, startPoint y: 54, endPoint x: 135, endPoint y: 199, distance: 145.3
click at [135, 199] on div "home_2 Start point 🔙 Main menu block_bot_response Bot Response show_services bl…" at bounding box center [216, 118] width 403 height 207
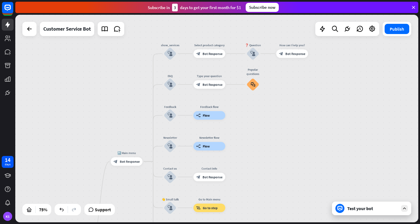
drag, startPoint x: 135, startPoint y: 193, endPoint x: 135, endPoint y: 187, distance: 6.3
click at [135, 187] on div "home_2 Start point 🔙 Main menu block_bot_response Bot Response show_services bl…" at bounding box center [216, 118] width 403 height 207
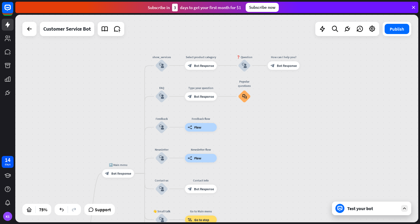
drag, startPoint x: 135, startPoint y: 185, endPoint x: 125, endPoint y: 198, distance: 16.0
click at [125, 197] on div "home_2 Start point 🔙 Main menu block_bot_response Bot Response show_services bl…" at bounding box center [216, 118] width 403 height 207
click at [120, 175] on span "Bot Response" at bounding box center [120, 174] width 20 height 4
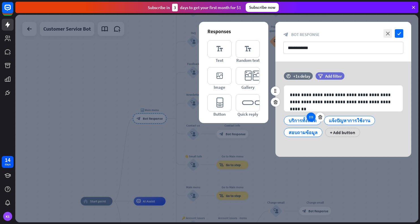
click at [312, 119] on icon at bounding box center [311, 116] width 5 height 5
click at [301, 120] on div "บริการทั้งหมด" at bounding box center [303, 120] width 28 height 8
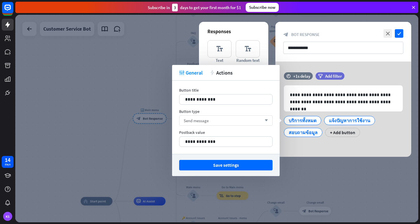
click at [265, 120] on icon "arrow_down" at bounding box center [265, 120] width 6 height 3
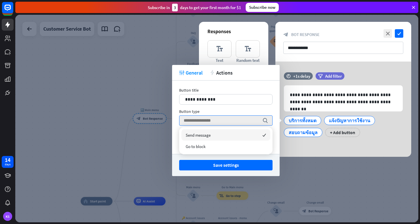
click at [106, 76] on div at bounding box center [216, 118] width 403 height 207
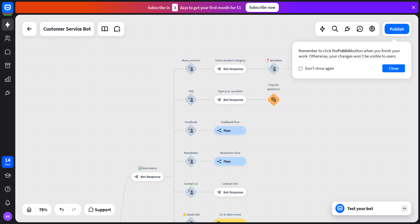
drag, startPoint x: 253, startPoint y: 59, endPoint x: 251, endPoint y: 116, distance: 57.3
click at [251, 116] on div "home_2 Start point 🔙 Main menu block_bot_response Bot Response show_services bl…" at bounding box center [216, 118] width 403 height 207
click at [190, 65] on div "block_user_input" at bounding box center [191, 67] width 13 height 13
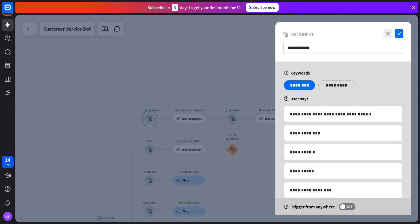
click at [175, 52] on div at bounding box center [216, 118] width 403 height 207
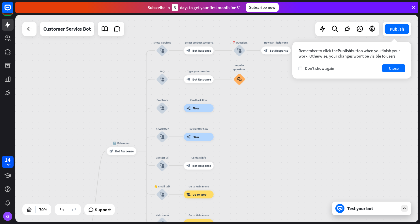
drag, startPoint x: 97, startPoint y: 171, endPoint x: 112, endPoint y: 103, distance: 70.4
click at [112, 103] on div "home_2 Start point 🔙 Main menu block_bot_response Bot Response show_services bl…" at bounding box center [216, 118] width 403 height 207
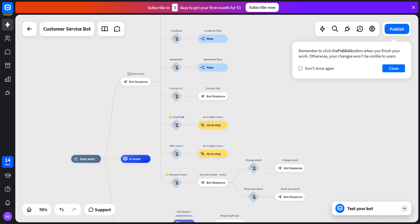
drag, startPoint x: 244, startPoint y: 155, endPoint x: 260, endPoint y: 80, distance: 76.6
click at [260, 80] on div "home_2 Start point 🔙 Main menu block_bot_response Bot Response show_services bl…" at bounding box center [216, 118] width 403 height 207
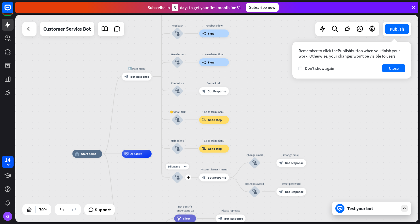
click at [176, 177] on icon "block_user_input" at bounding box center [177, 177] width 5 height 5
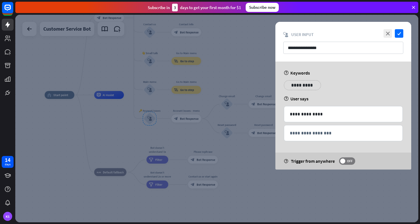
click at [295, 86] on p "**********" at bounding box center [302, 85] width 29 height 7
click at [178, 52] on div at bounding box center [216, 118] width 403 height 207
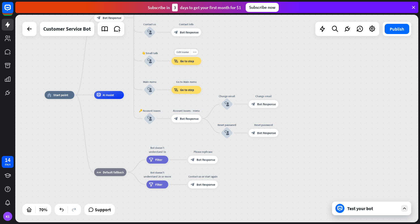
click at [178, 52] on span "Edit name" at bounding box center [183, 52] width 12 height 4
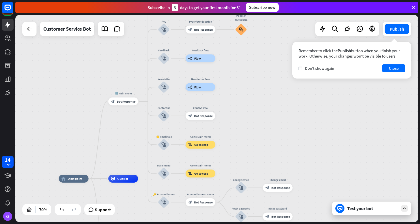
drag, startPoint x: 241, startPoint y: 54, endPoint x: 255, endPoint y: 138, distance: 84.8
click at [255, 138] on div "home_2 Start point 🔙 Main menu block_bot_response Bot Response show_services bl…" at bounding box center [216, 118] width 403 height 207
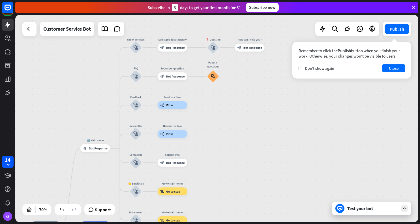
drag, startPoint x: 116, startPoint y: 146, endPoint x: 88, endPoint y: 193, distance: 54.5
click at [88, 193] on div "home_2 Start point 🔙 Main menu block_bot_response Bot Response show_services bl…" at bounding box center [216, 118] width 403 height 207
click at [92, 148] on span "Bot Response" at bounding box center [98, 148] width 19 height 4
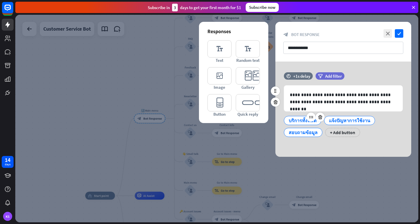
click at [303, 123] on div "บริการทั้งหมด" at bounding box center [303, 120] width 28 height 8
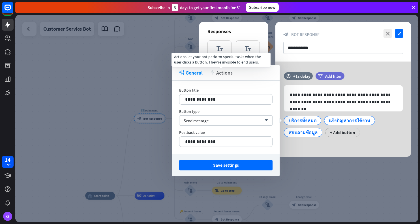
click at [226, 74] on span "Actions" at bounding box center [224, 72] width 16 height 7
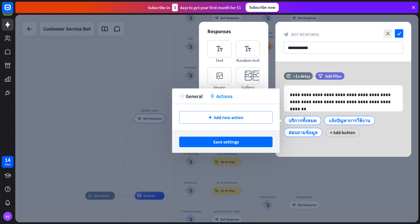
drag, startPoint x: 160, startPoint y: 31, endPoint x: 156, endPoint y: 50, distance: 18.9
click at [156, 50] on div at bounding box center [216, 118] width 403 height 207
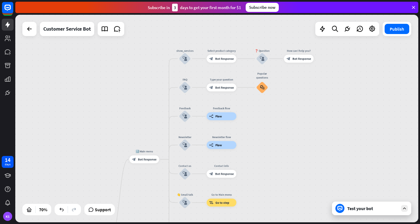
drag, startPoint x: 307, startPoint y: 104, endPoint x: 302, endPoint y: 145, distance: 41.1
click at [302, 145] on div "home_2 Start point 🔙 Main menu block_bot_response Bot Response show_services bl…" at bounding box center [216, 118] width 403 height 207
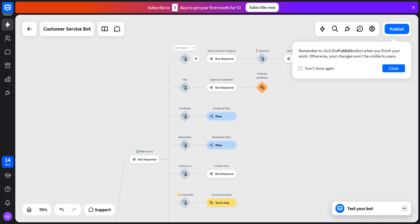
click at [183, 48] on span "Edit name" at bounding box center [181, 48] width 12 height 4
click at [188, 59] on div "block_user_input" at bounding box center [185, 59] width 12 height 12
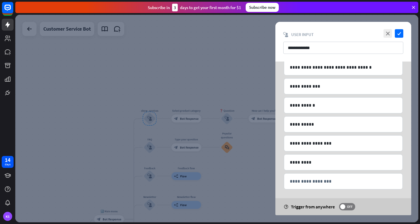
scroll to position [49, 0]
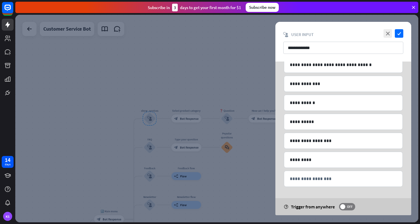
drag, startPoint x: 93, startPoint y: 152, endPoint x: 93, endPoint y: 92, distance: 60.3
click at [93, 91] on div at bounding box center [216, 118] width 403 height 207
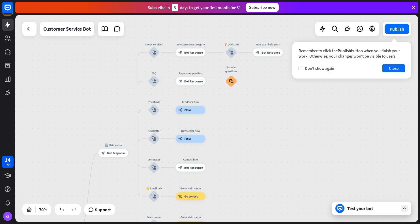
drag, startPoint x: 332, startPoint y: 190, endPoint x: 336, endPoint y: 124, distance: 66.1
click at [336, 124] on div "home_2 Start point 🔙 Main menu block_bot_response Bot Response show_services bl…" at bounding box center [216, 118] width 403 height 207
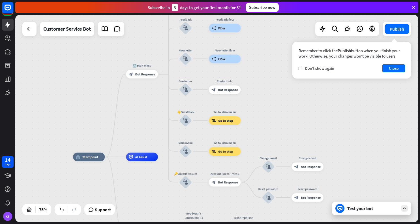
drag, startPoint x: 86, startPoint y: 103, endPoint x: 126, endPoint y: 25, distance: 87.6
click at [126, 25] on div "home_2 Start point 🔙 Main menu block_bot_response Bot Response show_services bl…" at bounding box center [216, 118] width 403 height 207
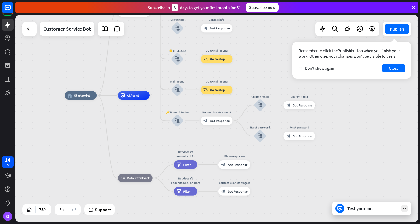
drag, startPoint x: 142, startPoint y: 194, endPoint x: 133, endPoint y: 118, distance: 75.9
click at [133, 118] on div "home_2 Start point 🔙 Main menu block_bot_response Bot Response show_services bl…" at bounding box center [216, 173] width 303 height 156
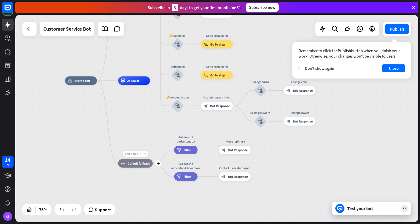
click at [132, 154] on span "Edit name" at bounding box center [131, 154] width 13 height 4
click at [131, 164] on span "Default fallback" at bounding box center [138, 163] width 23 height 4
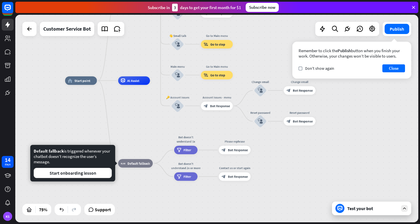
click at [288, 162] on div "home_2 Start point 🔙 Main menu block_bot_response Bot Response show_services bl…" at bounding box center [216, 158] width 303 height 156
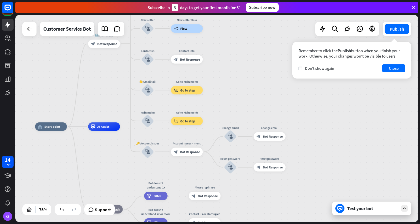
drag, startPoint x: 132, startPoint y: 110, endPoint x: 102, endPoint y: 156, distance: 54.8
click at [102, 156] on div "home_2 Start point 🔙 Main menu block_bot_response Bot Response show_services bl…" at bounding box center [186, 204] width 303 height 156
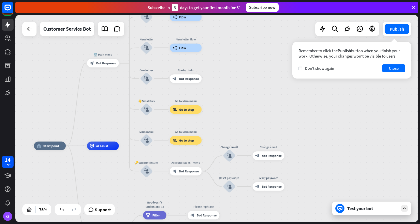
drag, startPoint x: 103, startPoint y: 84, endPoint x: 98, endPoint y: 80, distance: 5.8
click at [98, 80] on div "home_2 Start point 🔙 Main menu block_bot_response Bot Response show_services bl…" at bounding box center [216, 118] width 403 height 207
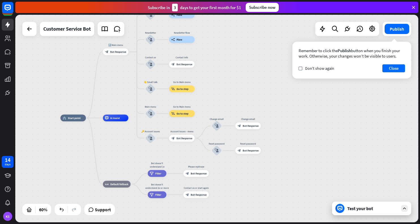
drag, startPoint x: 101, startPoint y: 148, endPoint x: 116, endPoint y: 152, distance: 15.4
click at [116, 152] on div "home_2 Start point 🔙 Main menu block_bot_response Bot Response show_services bl…" at bounding box center [181, 180] width 242 height 124
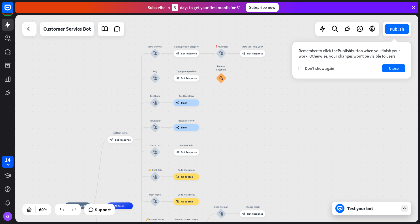
drag, startPoint x: 224, startPoint y: 62, endPoint x: 229, endPoint y: 150, distance: 88.5
click at [229, 150] on div "home_2 Start point 🔙 Main menu block_bot_response Bot Response show_services bl…" at bounding box center [216, 118] width 403 height 207
click at [105, 29] on icon at bounding box center [104, 28] width 7 height 7
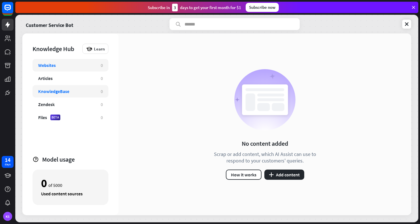
click at [57, 92] on div "KnowledgeBase" at bounding box center [53, 91] width 31 height 6
click at [285, 176] on button "plus Add content" at bounding box center [285, 174] width 40 height 10
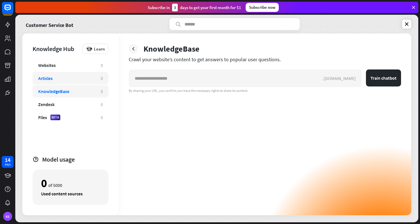
click at [63, 80] on div "Articles" at bounding box center [66, 78] width 57 height 6
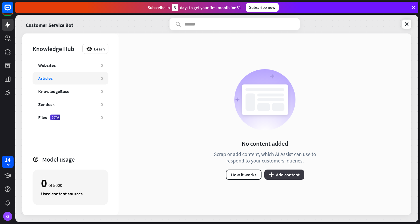
click at [285, 177] on button "plus Add content" at bounding box center [285, 174] width 40 height 10
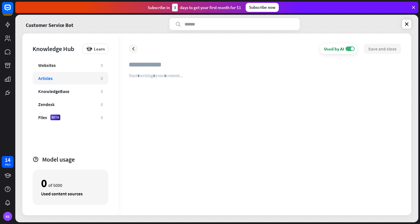
click at [136, 69] on input "text" at bounding box center [265, 67] width 273 height 12
drag, startPoint x: 196, startPoint y: 64, endPoint x: 127, endPoint y: 67, distance: 68.3
click at [127, 67] on div "**********" at bounding box center [265, 124] width 293 height 182
type input "**********"
click at [129, 76] on div at bounding box center [265, 139] width 273 height 132
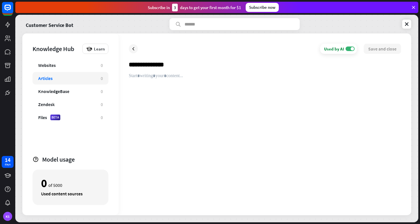
click at [175, 66] on input "**********" at bounding box center [265, 67] width 273 height 12
click at [164, 76] on div at bounding box center [265, 139] width 273 height 132
click at [146, 76] on div at bounding box center [265, 139] width 273 height 132
click at [145, 89] on p "**********" at bounding box center [265, 81] width 273 height 16
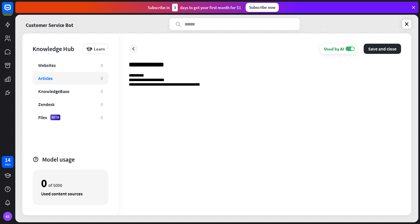
click at [136, 86] on p "**********" at bounding box center [265, 81] width 273 height 16
click at [240, 85] on p "**********" at bounding box center [265, 81] width 273 height 16
click at [134, 92] on div "**********" at bounding box center [265, 139] width 273 height 132
click at [254, 87] on p "**********" at bounding box center [265, 81] width 273 height 16
click at [139, 98] on p "**********" at bounding box center [265, 86] width 273 height 27
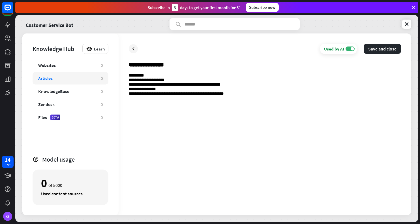
click at [137, 98] on p "**********" at bounding box center [265, 86] width 273 height 27
click at [242, 87] on p "**********" at bounding box center [265, 86] width 273 height 27
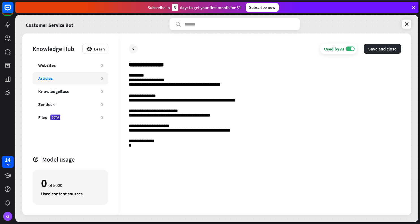
click at [139, 147] on p "**********" at bounding box center [265, 144] width 273 height 11
click at [134, 147] on p "**********" at bounding box center [265, 144] width 273 height 11
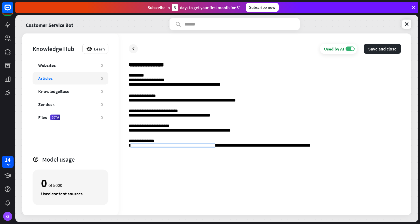
drag, startPoint x: 238, startPoint y: 147, endPoint x: 133, endPoint y: 153, distance: 104.7
click at [133, 153] on div "**********" at bounding box center [265, 139] width 273 height 132
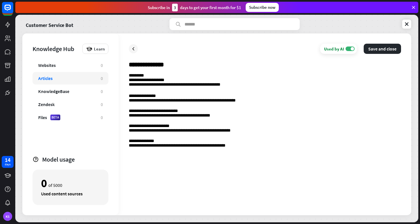
click at [256, 148] on p "**********" at bounding box center [265, 144] width 273 height 11
click at [352, 146] on p "**********" at bounding box center [265, 144] width 273 height 11
click at [177, 161] on p "**********" at bounding box center [265, 159] width 273 height 11
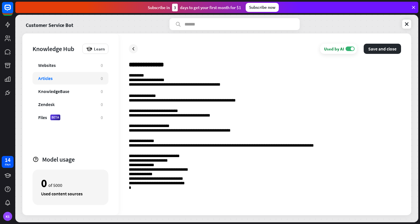
click at [141, 194] on p "**********" at bounding box center [265, 175] width 273 height 43
click at [135, 195] on p "**********" at bounding box center [265, 175] width 273 height 43
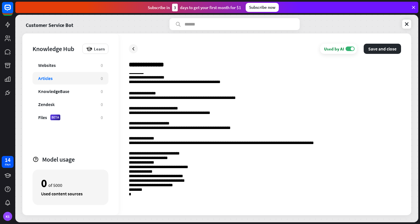
click at [140, 202] on p "**********" at bounding box center [265, 178] width 273 height 54
click at [139, 201] on p "**********" at bounding box center [265, 178] width 273 height 54
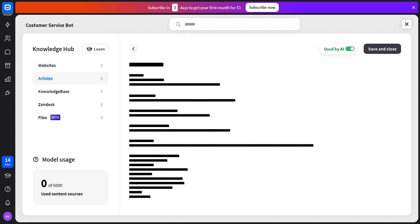
click at [352, 48] on button "Save and close" at bounding box center [382, 49] width 37 height 10
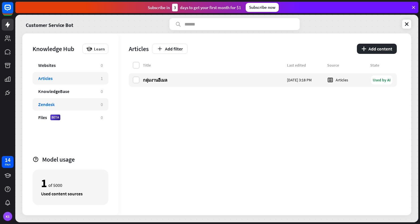
click at [53, 103] on div "Zendesk" at bounding box center [46, 104] width 16 height 6
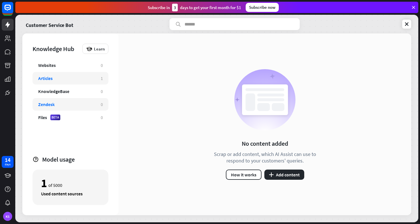
click at [55, 79] on div "Articles" at bounding box center [66, 78] width 57 height 6
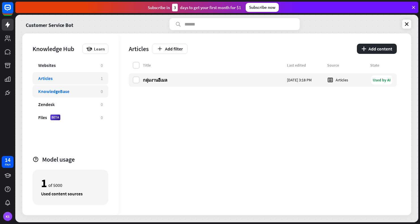
click at [55, 92] on div "KnowledgeBase" at bounding box center [53, 91] width 31 height 6
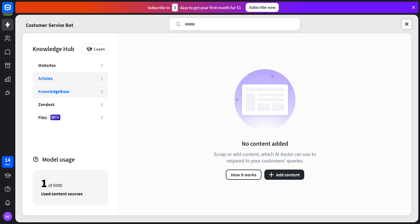
click at [56, 78] on div "Articles" at bounding box center [66, 78] width 57 height 6
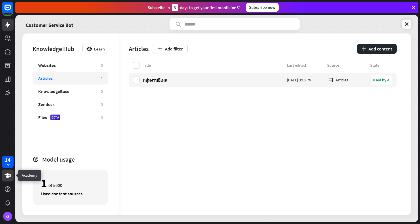
click at [7, 175] on icon at bounding box center [8, 175] width 6 height 5
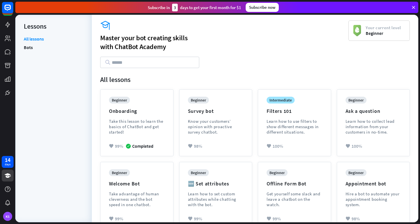
scroll to position [28, 0]
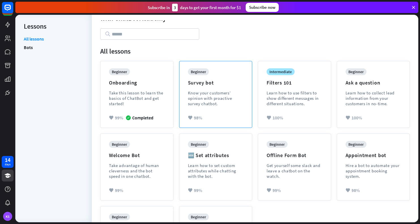
click at [204, 94] on div "Know your customers’ opinion with proactive survey chatbot." at bounding box center [216, 98] width 56 height 16
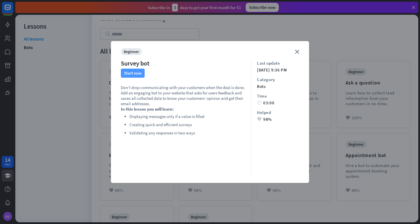
click at [140, 74] on button "Start now" at bounding box center [133, 73] width 24 height 9
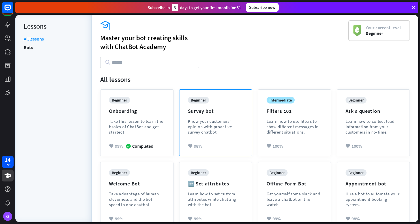
click at [198, 110] on div "Survey bot" at bounding box center [201, 111] width 26 height 7
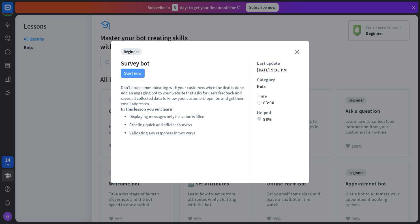
click at [133, 75] on button "Start now" at bounding box center [133, 73] width 24 height 9
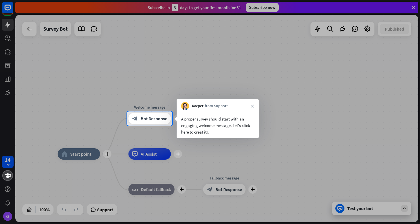
click at [213, 126] on div "A proper survey should start with an engaging welcome message. Let's click here…" at bounding box center [217, 126] width 73 height 20
click at [157, 117] on span "Bot Response" at bounding box center [154, 119] width 27 height 6
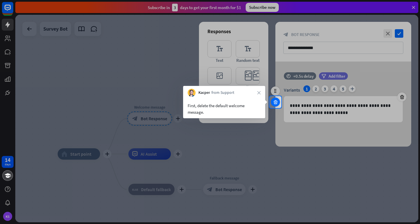
click at [275, 103] on icon at bounding box center [275, 101] width 5 height 5
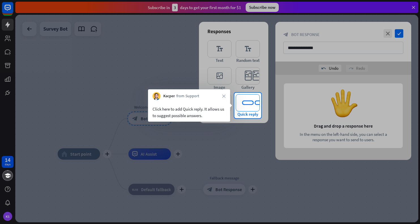
click at [248, 107] on icon "editor_quick_replies" at bounding box center [248, 102] width 24 height 17
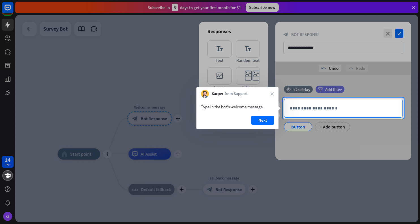
click at [300, 109] on p "**********" at bounding box center [343, 108] width 107 height 7
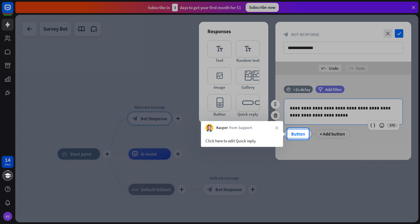
click at [295, 135] on div "Button" at bounding box center [298, 133] width 19 height 8
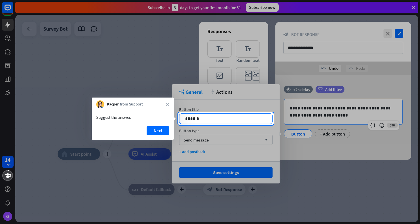
click at [190, 121] on p "******" at bounding box center [226, 118] width 82 height 7
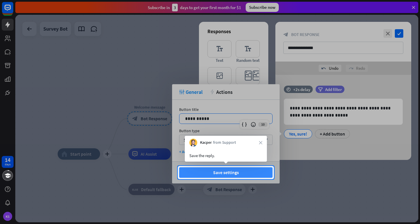
click at [225, 174] on button "Save settings" at bounding box center [225, 172] width 93 height 10
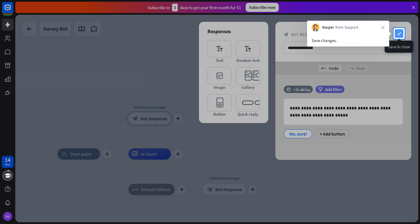
click at [352, 36] on icon "check" at bounding box center [399, 33] width 8 height 8
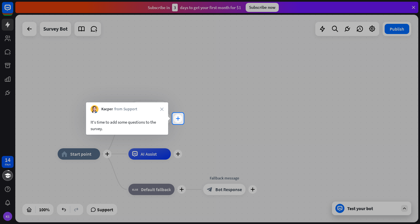
click at [175, 120] on div "plus" at bounding box center [178, 118] width 8 height 8
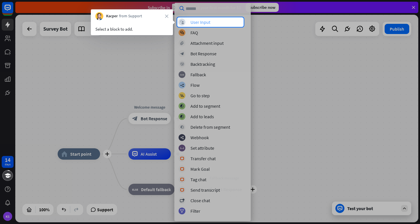
click at [197, 22] on div "User Input" at bounding box center [201, 22] width 20 height 6
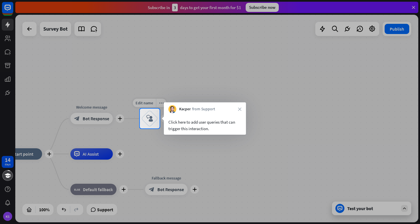
click at [149, 119] on icon "block_user_input" at bounding box center [149, 118] width 7 height 7
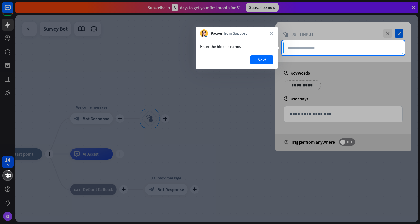
click at [297, 48] on input "text" at bounding box center [344, 48] width 120 height 12
type input "**"
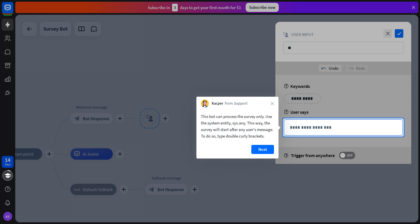
click at [292, 126] on p "**********" at bounding box center [343, 127] width 107 height 7
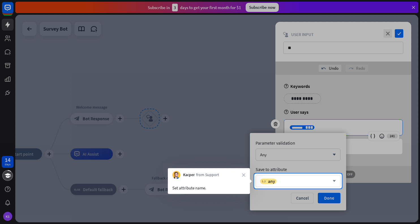
click at [297, 180] on div "variable any" at bounding box center [295, 181] width 70 height 6
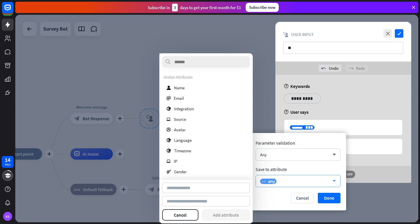
type input "**********"
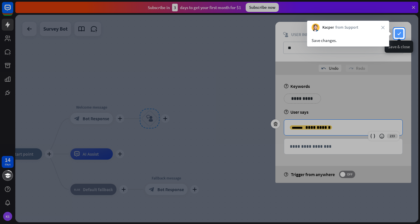
click at [352, 31] on icon "check" at bounding box center [399, 33] width 8 height 8
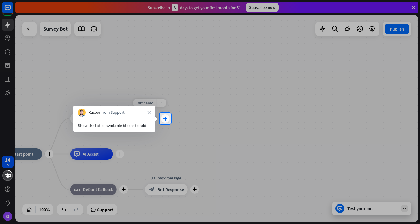
click at [164, 118] on icon "plus" at bounding box center [165, 118] width 4 height 4
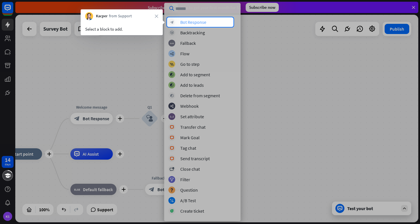
click at [201, 21] on div "Bot Response" at bounding box center [193, 22] width 26 height 6
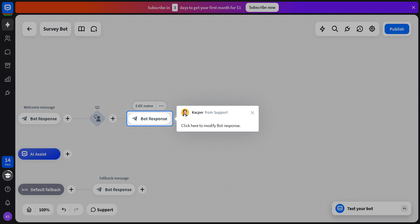
click at [146, 119] on span "Bot Response" at bounding box center [154, 119] width 27 height 6
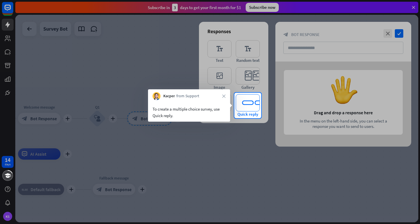
click at [250, 104] on icon "editor_quick_replies" at bounding box center [248, 102] width 24 height 17
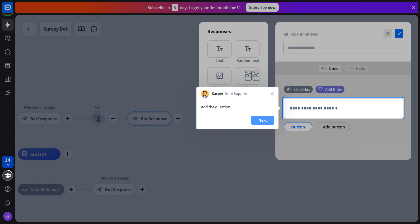
click at [259, 120] on button "Next" at bounding box center [263, 120] width 23 height 9
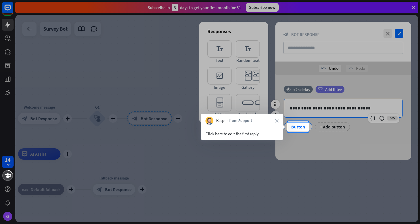
click at [298, 127] on div "Button" at bounding box center [298, 126] width 19 height 8
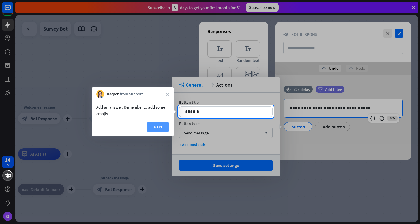
click at [157, 126] on button "Next" at bounding box center [158, 126] width 23 height 9
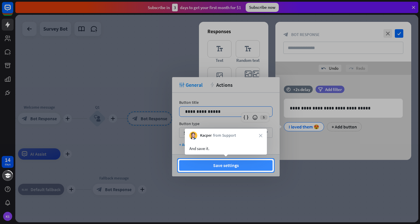
click at [229, 165] on button "Save settings" at bounding box center [225, 165] width 93 height 10
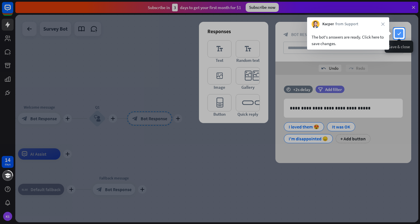
click at [352, 31] on icon "check" at bounding box center [399, 33] width 8 height 8
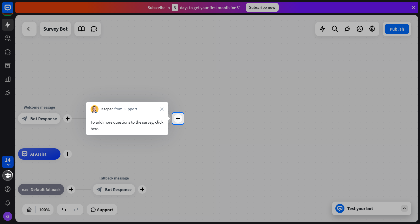
click at [184, 118] on div at bounding box center [302, 118] width 237 height 11
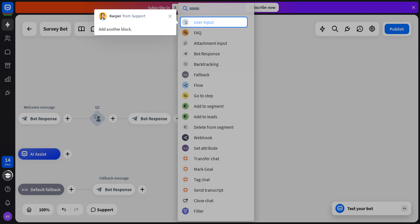
click at [195, 22] on div "User Input" at bounding box center [204, 22] width 20 height 6
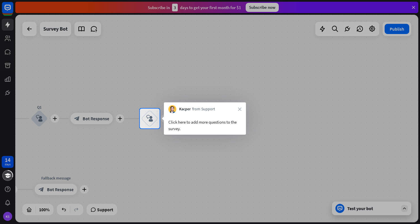
click at [218, 116] on div "Click here to add more questions to the survey." at bounding box center [205, 124] width 82 height 22
click at [150, 119] on icon "block_user_input" at bounding box center [149, 118] width 7 height 7
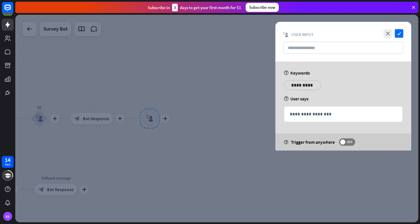
type input "**"
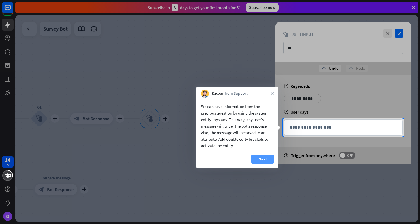
click at [260, 158] on button "Next" at bounding box center [263, 158] width 23 height 9
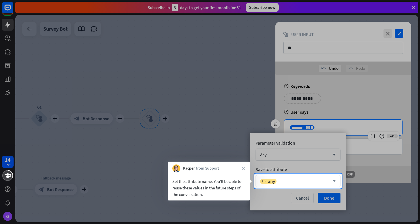
click at [304, 182] on div "variable any" at bounding box center [295, 181] width 70 height 6
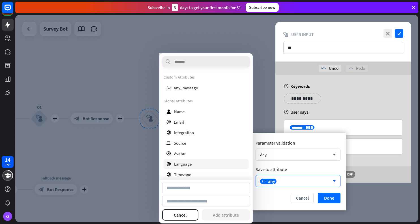
type input "*********"
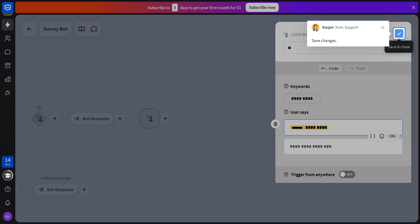
click at [352, 34] on icon "check" at bounding box center [399, 33] width 8 height 8
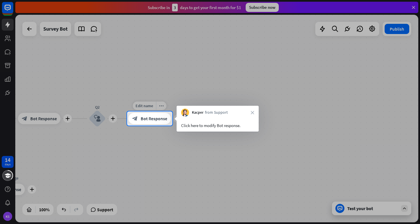
click at [152, 120] on span "Bot Response" at bounding box center [154, 119] width 27 height 6
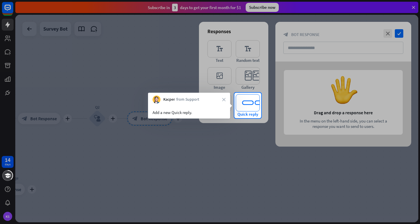
click at [252, 104] on icon "editor_quick_replies" at bounding box center [248, 102] width 24 height 17
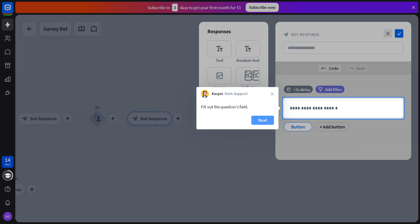
click at [262, 121] on button "Next" at bounding box center [263, 120] width 23 height 9
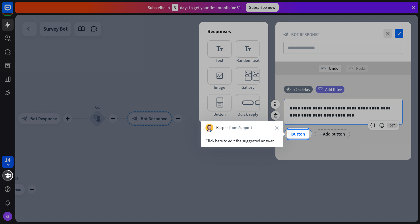
click at [299, 131] on div "Button" at bounding box center [298, 133] width 19 height 8
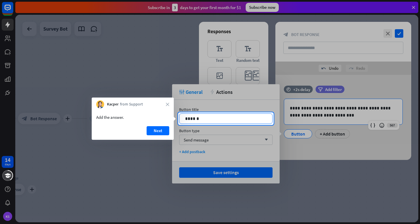
click at [197, 119] on p "******" at bounding box center [226, 118] width 82 height 7
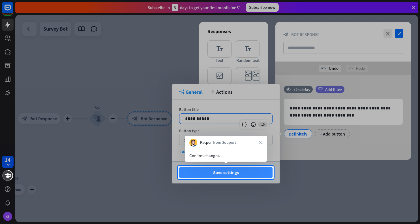
click at [220, 174] on button "Save settings" at bounding box center [225, 172] width 93 height 10
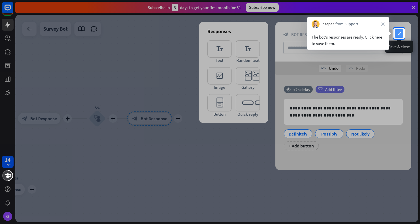
click at [352, 32] on icon "check" at bounding box center [399, 33] width 8 height 8
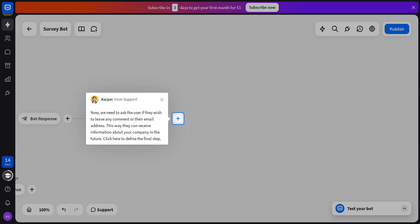
click at [177, 121] on div "plus" at bounding box center [178, 118] width 8 height 8
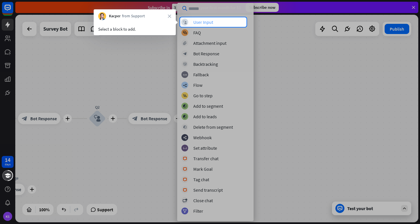
click at [218, 24] on div "block_user_input User Input" at bounding box center [216, 22] width 68 height 7
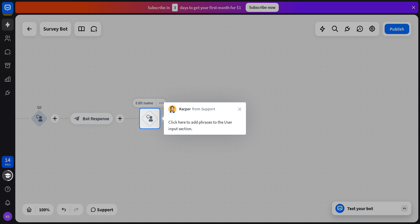
click at [156, 122] on div "block_user_input" at bounding box center [149, 118] width 17 height 17
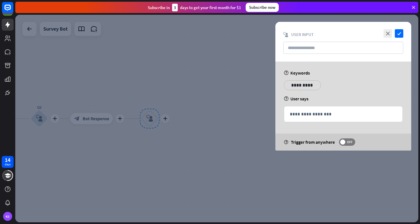
type input "**"
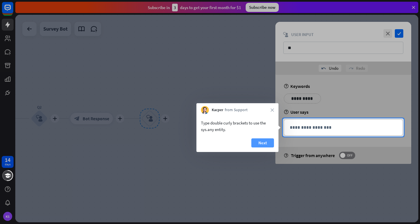
click at [263, 145] on button "Next" at bounding box center [263, 142] width 23 height 9
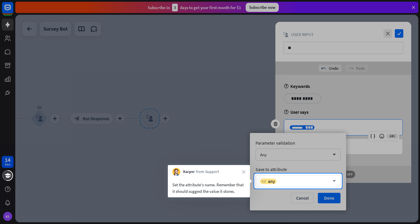
click at [313, 184] on div "variable any arrow_down" at bounding box center [298, 181] width 85 height 12
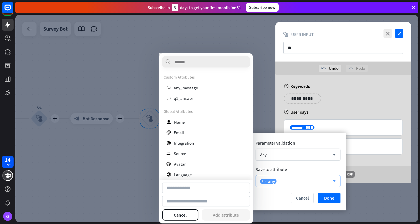
type input "*********"
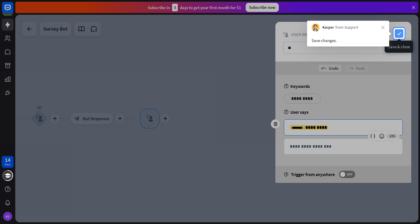
click at [352, 33] on icon "check" at bounding box center [399, 33] width 8 height 8
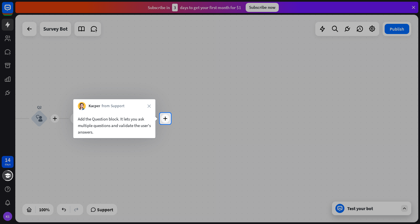
click at [149, 122] on div "Add the Question block. It lets you ask multiple questions and validate the use…" at bounding box center [114, 126] width 73 height 20
click at [165, 118] on icon "plus" at bounding box center [165, 118] width 4 height 4
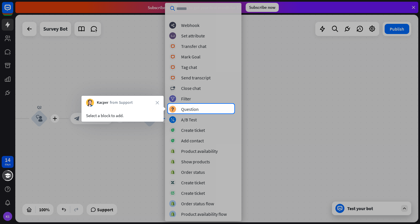
scroll to position [81, 0]
click at [145, 115] on div "Select a block to add." at bounding box center [122, 115] width 73 height 7
click at [185, 108] on div "Question" at bounding box center [190, 109] width 18 height 6
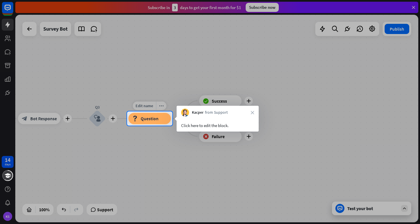
click at [167, 120] on div "block_question Question" at bounding box center [150, 118] width 42 height 11
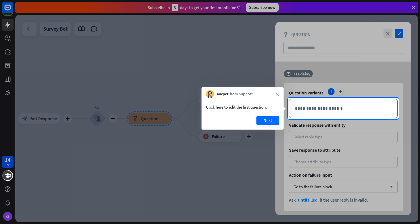
click at [304, 113] on div "**********" at bounding box center [344, 108] width 108 height 18
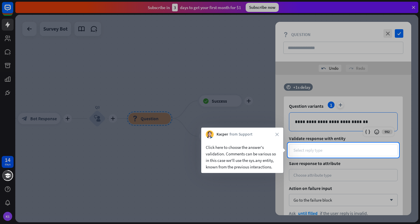
click at [329, 151] on div "Select reply type" at bounding box center [344, 149] width 100 height 5
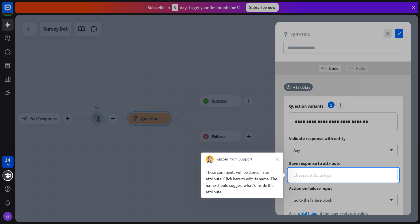
click at [325, 175] on div "Choose attribute type" at bounding box center [313, 174] width 38 height 5
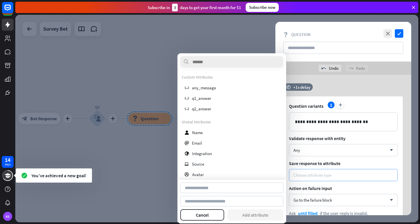
type input "********"
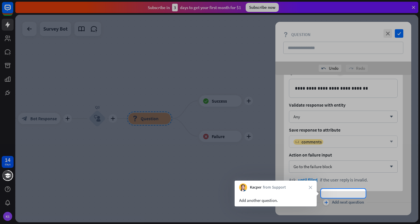
scroll to position [43, 0]
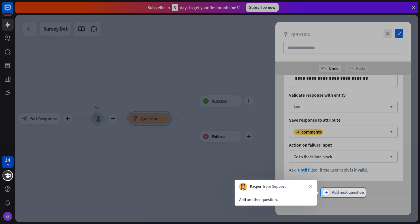
click at [347, 193] on span "Add next question" at bounding box center [348, 192] width 32 height 6
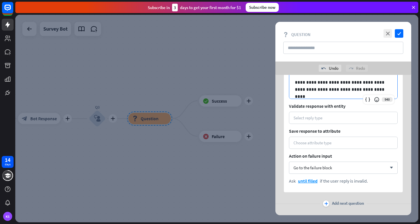
scroll to position [190, 0]
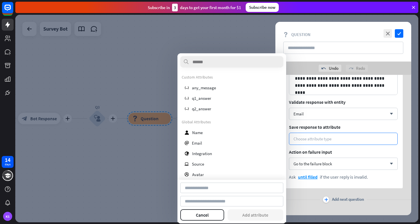
type input "*****"
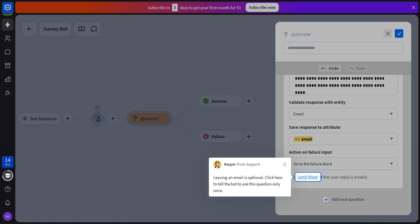
click at [309, 178] on span "until filled" at bounding box center [308, 177] width 20 height 6
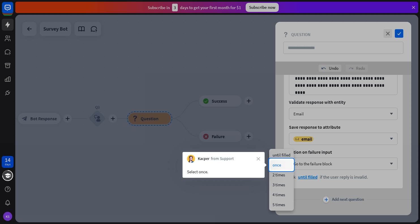
click at [278, 163] on div "once" at bounding box center [282, 165] width 22 height 10
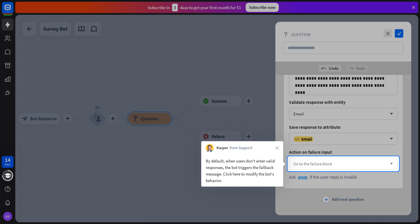
click at [310, 165] on span "Go to the failure block" at bounding box center [313, 163] width 39 height 5
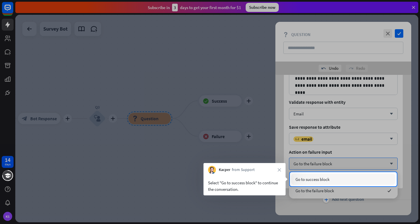
click at [316, 183] on div "Go to success block" at bounding box center [344, 178] width 104 height 11
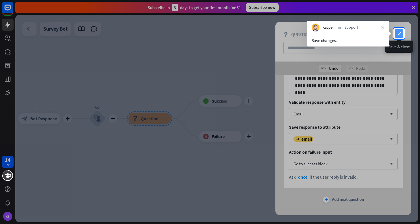
click at [352, 31] on icon "check" at bounding box center [399, 33] width 8 height 8
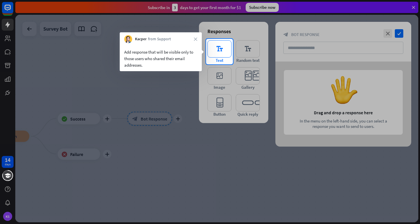
click at [222, 57] on icon "editor_text" at bounding box center [220, 48] width 24 height 17
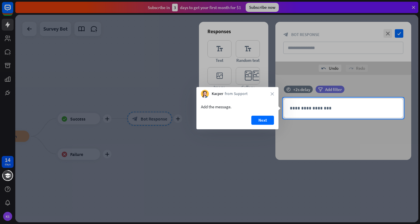
click at [269, 125] on div "Next" at bounding box center [238, 123] width 82 height 14
click at [315, 105] on p "**********" at bounding box center [343, 108] width 107 height 7
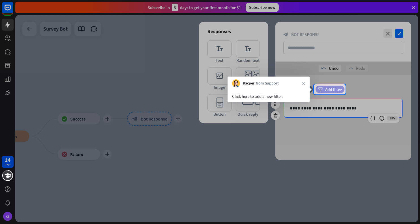
click at [326, 87] on span "Add filter" at bounding box center [334, 89] width 17 height 5
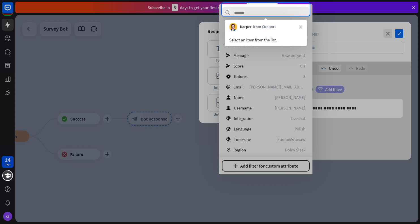
scroll to position [50, 0]
click at [260, 14] on input "text" at bounding box center [266, 12] width 88 height 11
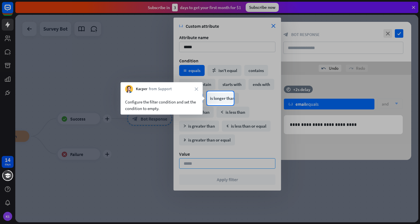
click at [203, 98] on div "is empty" at bounding box center [191, 98] width 24 height 11
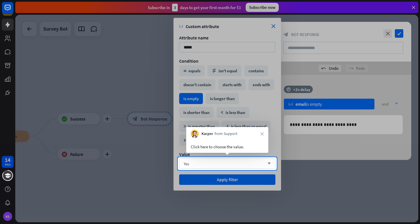
click at [227, 165] on div "Yes arrow_down" at bounding box center [227, 163] width 96 height 10
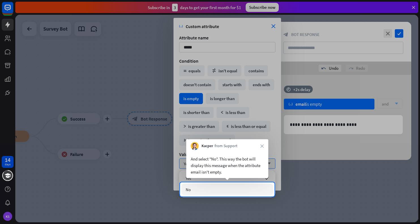
click at [216, 188] on div "No" at bounding box center [228, 189] width 92 height 11
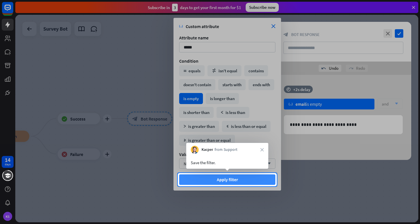
click at [225, 182] on button "Apply filter" at bounding box center [227, 179] width 96 height 10
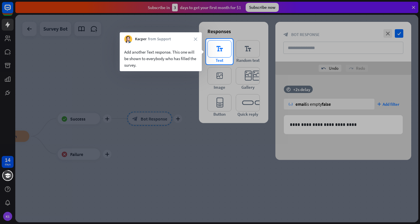
click at [217, 55] on icon "editor_text" at bounding box center [220, 48] width 24 height 17
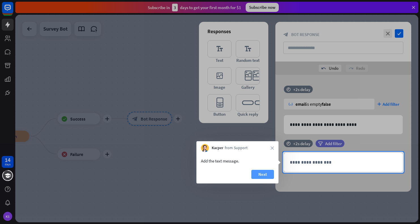
click at [266, 175] on button "Next" at bounding box center [263, 174] width 23 height 9
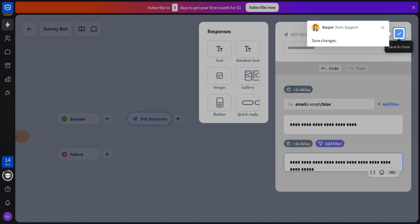
click at [352, 35] on icon "check" at bounding box center [399, 33] width 8 height 8
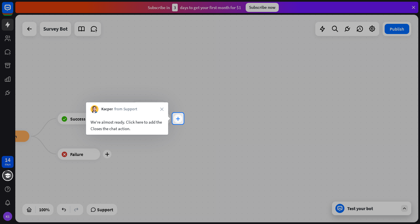
click at [180, 121] on div "plus" at bounding box center [178, 118] width 8 height 8
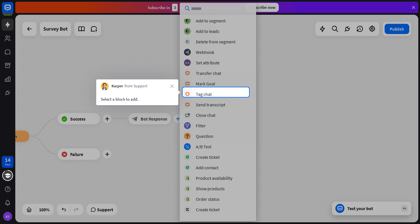
scroll to position [113, 0]
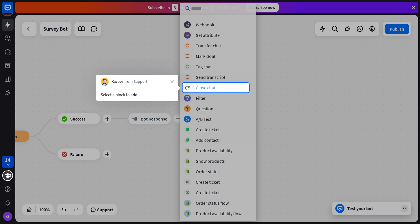
click at [192, 86] on div "block_close_chat Close chat" at bounding box center [218, 87] width 68 height 7
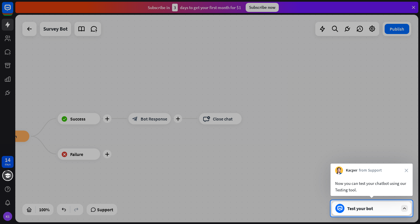
click at [352, 210] on div "Test your bot" at bounding box center [373, 208] width 51 height 6
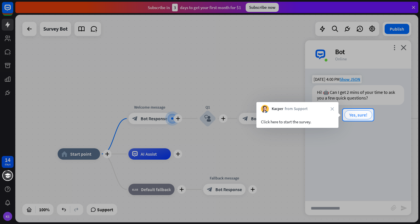
click at [352, 116] on span "Yes, sure!" at bounding box center [359, 115] width 18 height 6
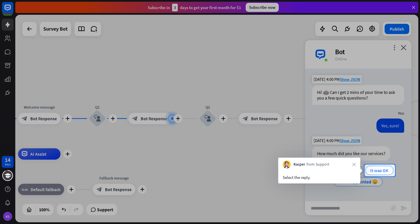
click at [352, 170] on span "It was OK" at bounding box center [380, 170] width 18 height 6
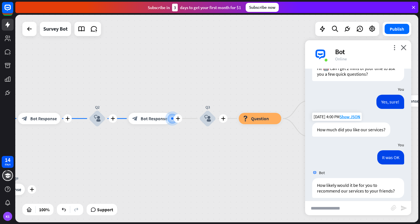
scroll to position [56, 0]
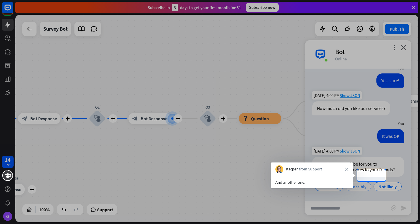
click at [352, 184] on span "Possibly" at bounding box center [359, 187] width 16 height 6
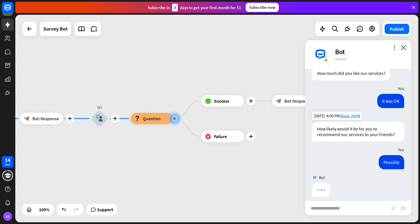
scroll to position [85, 0]
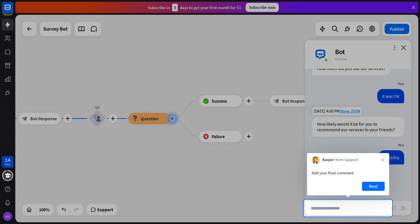
click at [344, 210] on input "text" at bounding box center [348, 208] width 86 height 14
type input "**********"
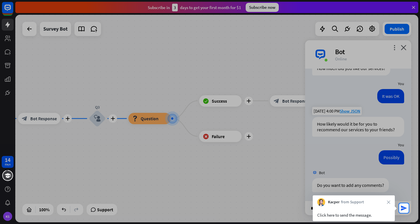
click at [352, 205] on div "block_attachment" at bounding box center [396, 208] width 10 height 7
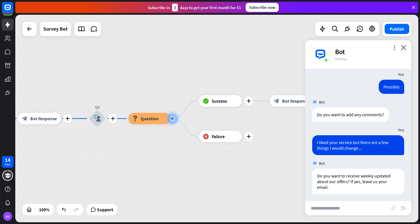
scroll to position [158, 0]
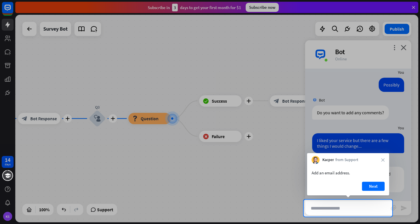
click at [337, 206] on input "text" at bounding box center [348, 208] width 86 height 14
type input "**********"
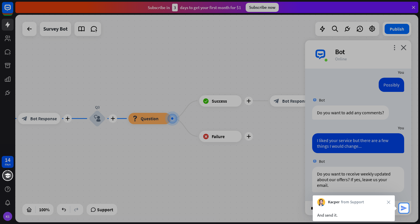
click at [352, 209] on icon "send" at bounding box center [404, 208] width 7 height 7
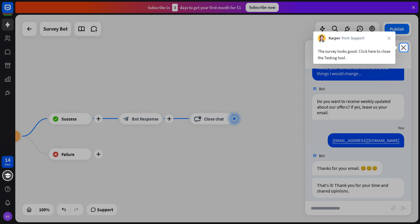
scroll to position [236, 0]
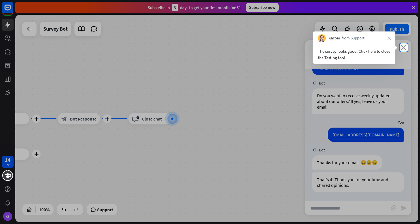
click at [352, 46] on icon "close" at bounding box center [404, 47] width 6 height 5
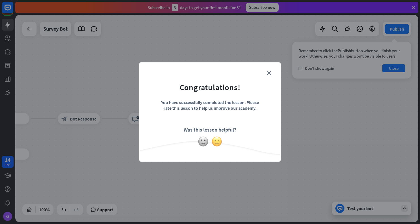
click at [218, 142] on img at bounding box center [217, 141] width 11 height 11
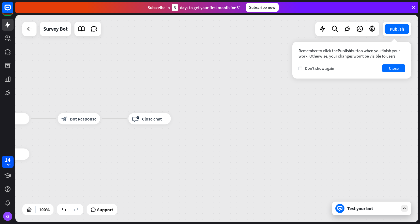
click at [352, 208] on div "Test your bot" at bounding box center [373, 208] width 51 height 6
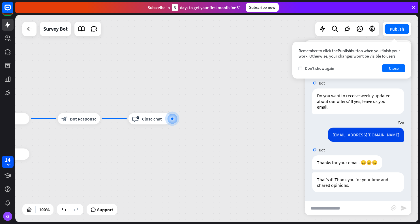
click at [250, 65] on div "home_2 Start point Welcome message block_bot_response Bot Response Q1 block_use…" at bounding box center [216, 118] width 403 height 207
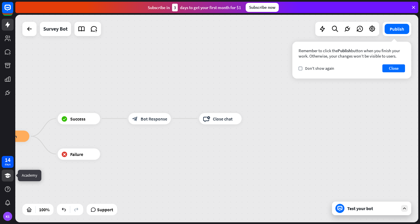
click at [9, 178] on link at bounding box center [8, 175] width 12 height 12
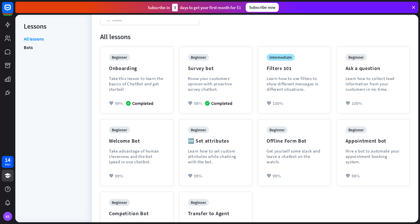
scroll to position [57, 0]
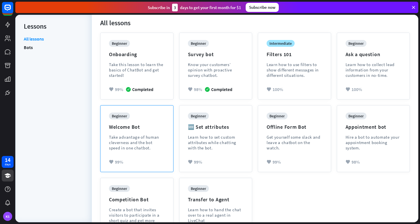
click at [119, 136] on div "Take advantage of human cleverness and the bot speed in one chatbot." at bounding box center [137, 142] width 56 height 16
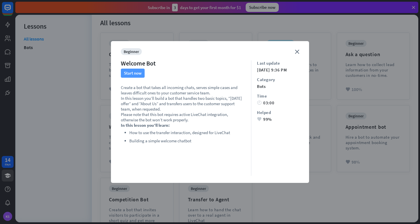
click at [130, 74] on button "Start now" at bounding box center [133, 73] width 24 height 9
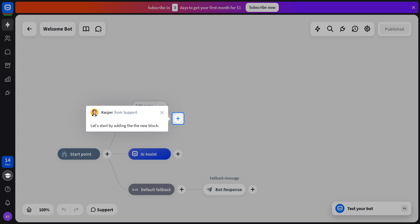
click at [177, 118] on icon "plus" at bounding box center [178, 118] width 4 height 4
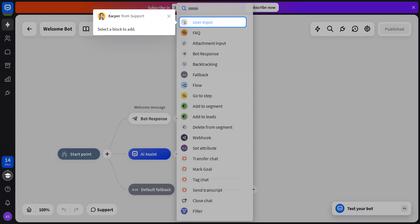
click at [212, 24] on div "User Input" at bounding box center [203, 22] width 20 height 6
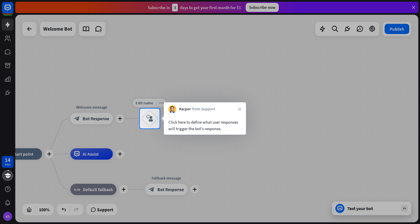
click at [152, 121] on icon "block_user_input" at bounding box center [149, 118] width 7 height 7
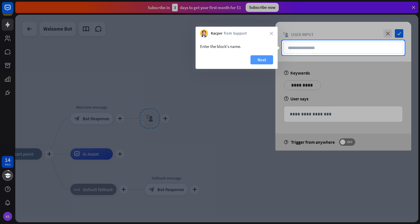
click at [256, 60] on button "Next" at bounding box center [262, 59] width 23 height 9
type input "**********"
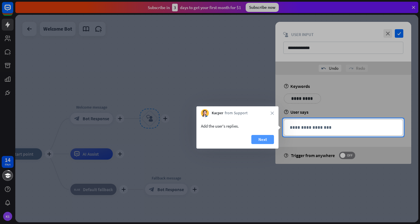
click at [265, 141] on button "Next" at bounding box center [263, 139] width 23 height 9
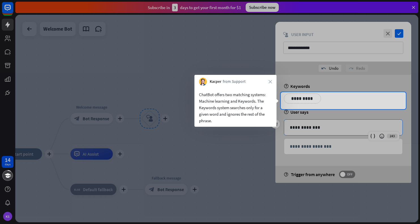
click at [310, 99] on p "**********" at bounding box center [302, 98] width 29 height 7
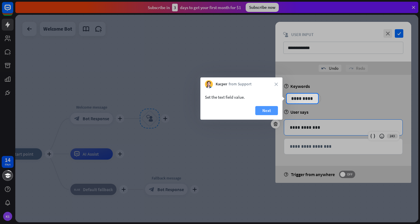
click at [267, 108] on button "Next" at bounding box center [267, 110] width 23 height 9
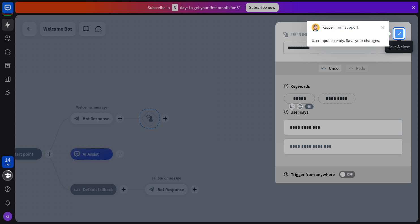
click at [352, 32] on icon "check" at bounding box center [399, 33] width 8 height 8
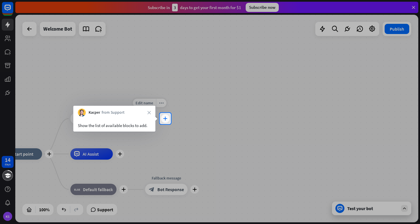
click at [169, 117] on div "plus" at bounding box center [165, 118] width 8 height 8
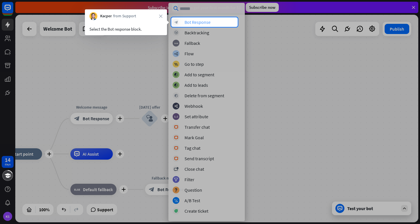
click at [206, 22] on div "Bot Response" at bounding box center [198, 22] width 26 height 6
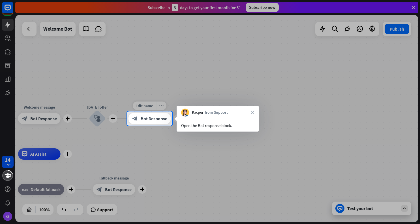
click at [161, 119] on span "Bot Response" at bounding box center [154, 119] width 27 height 6
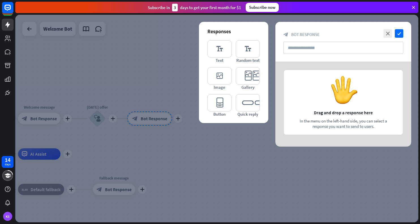
type input "**********"
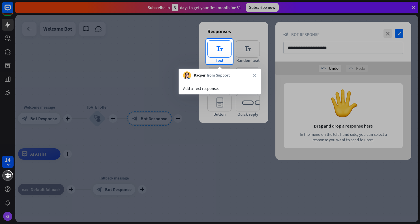
click at [223, 58] on span "Text" at bounding box center [220, 60] width 8 height 5
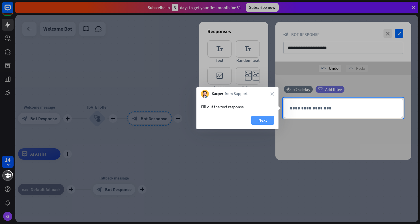
click at [261, 121] on button "Next" at bounding box center [263, 120] width 23 height 9
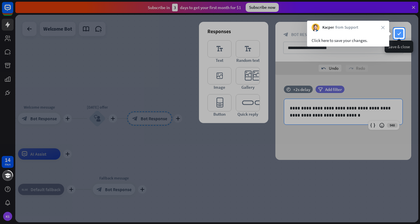
click at [352, 34] on icon "check" at bounding box center [399, 33] width 8 height 8
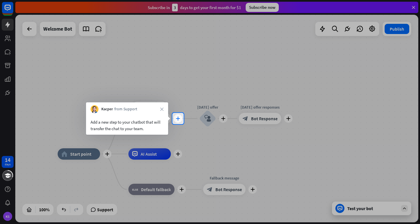
click at [177, 117] on icon "plus" at bounding box center [178, 118] width 4 height 4
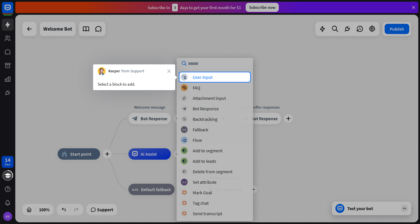
click at [143, 83] on div "Select a block to add." at bounding box center [134, 84] width 73 height 7
click at [196, 76] on div "User Input" at bounding box center [203, 77] width 20 height 6
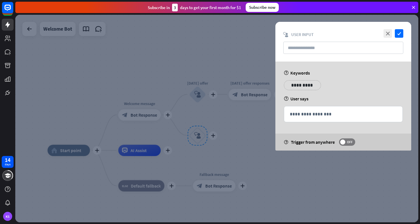
type input "********"
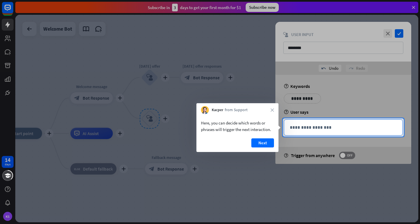
click at [322, 130] on p "**********" at bounding box center [343, 127] width 107 height 7
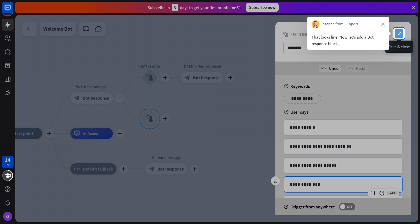
click at [352, 32] on icon "check" at bounding box center [399, 33] width 8 height 8
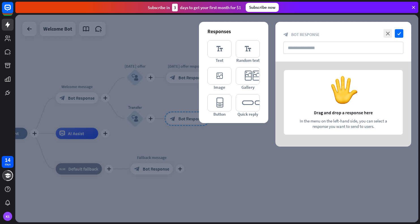
type input "**********"
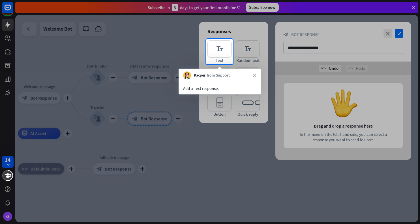
click at [212, 84] on div "Add a Text response." at bounding box center [220, 86] width 82 height 15
click at [221, 55] on icon "editor_text" at bounding box center [220, 48] width 24 height 17
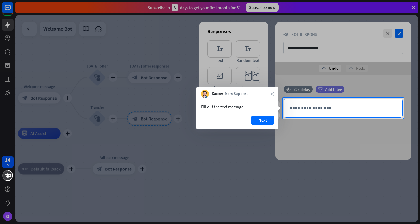
click at [310, 105] on p "**********" at bounding box center [343, 108] width 107 height 7
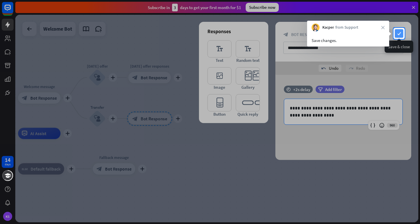
click at [352, 32] on icon "check" at bounding box center [399, 33] width 8 height 8
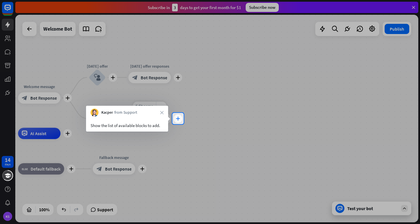
click at [177, 120] on icon "plus" at bounding box center [178, 118] width 4 height 4
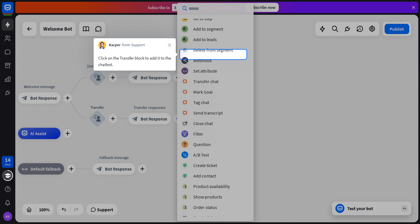
scroll to position [113, 0]
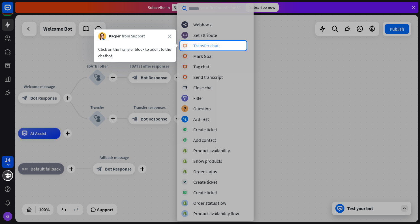
click at [204, 47] on div "Transfer chat" at bounding box center [205, 46] width 25 height 6
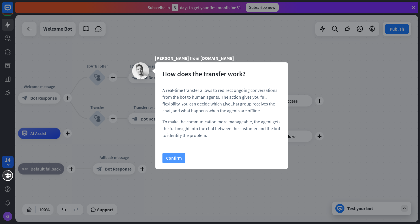
click at [178, 158] on button "Confirm" at bounding box center [174, 158] width 23 height 10
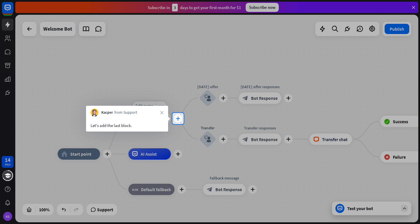
click at [176, 118] on icon "plus" at bounding box center [178, 118] width 4 height 4
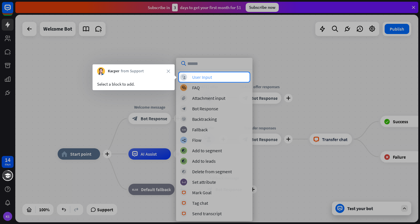
click at [197, 76] on div "User Input" at bounding box center [202, 77] width 20 height 6
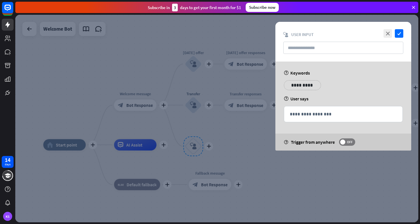
type input "********"
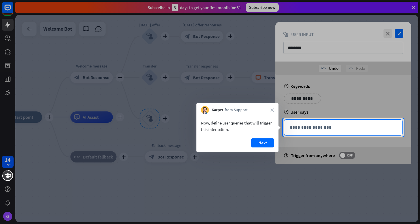
click at [303, 132] on div "**********" at bounding box center [343, 128] width 118 height 16
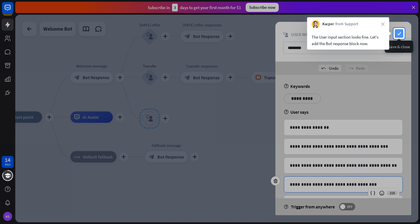
click at [352, 33] on icon "check" at bounding box center [399, 33] width 8 height 8
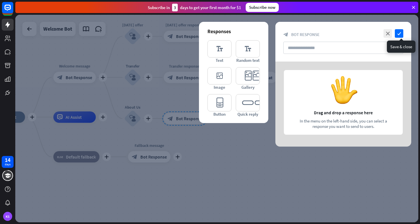
type input "**********"
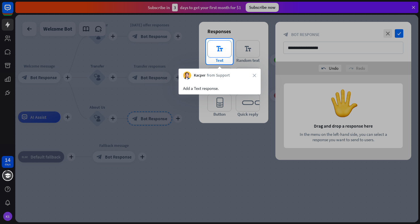
click at [217, 58] on span "Text" at bounding box center [220, 60] width 8 height 5
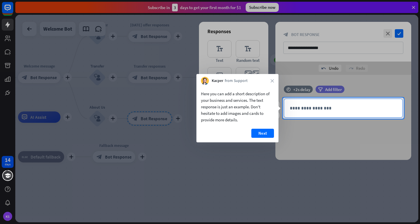
click at [309, 108] on p "**********" at bounding box center [343, 108] width 107 height 7
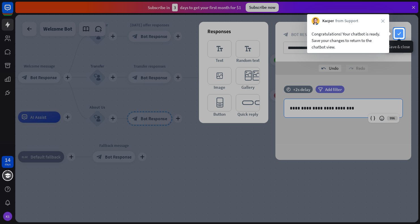
click at [352, 35] on icon "check" at bounding box center [399, 33] width 8 height 8
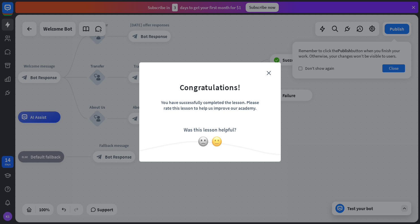
click at [216, 141] on img at bounding box center [217, 141] width 11 height 11
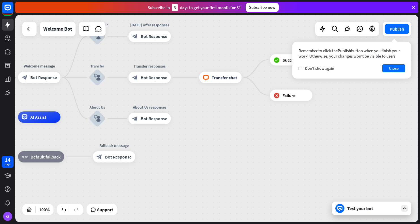
click at [352, 209] on div "Test your bot" at bounding box center [373, 208] width 51 height 6
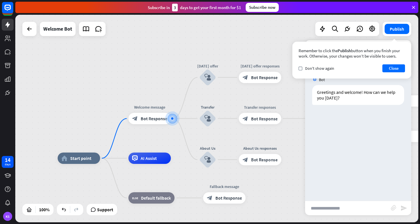
click at [340, 209] on input "text" at bounding box center [348, 208] width 86 height 14
type input "*"
type input "**********"
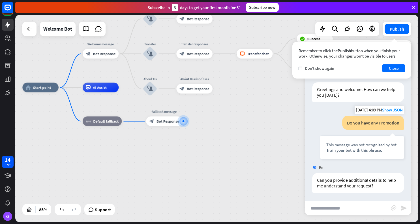
scroll to position [3, 0]
click at [352, 69] on button "Close" at bounding box center [394, 68] width 23 height 8
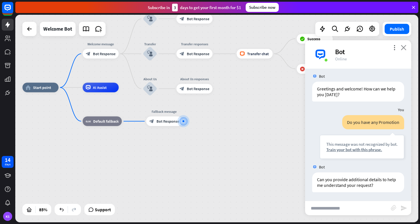
click at [352, 48] on icon "close" at bounding box center [404, 47] width 6 height 5
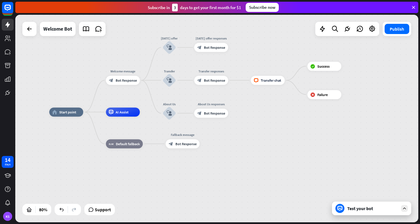
drag, startPoint x: 256, startPoint y: 117, endPoint x: 271, endPoint y: 138, distance: 25.8
click at [271, 138] on div "home_2 Start point Welcome message block_bot_response Bot Response [DATE] offer…" at bounding box center [210, 195] width 323 height 166
click at [11, 177] on link at bounding box center [8, 175] width 12 height 12
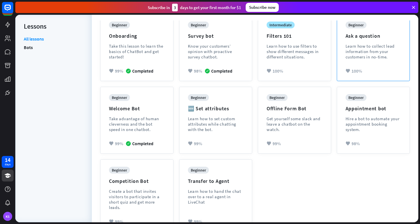
scroll to position [90, 0]
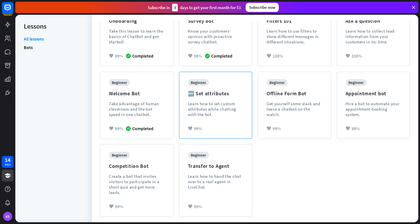
click at [203, 106] on div "Learn how to set custom attributes while chatting with the bot." at bounding box center [216, 109] width 56 height 16
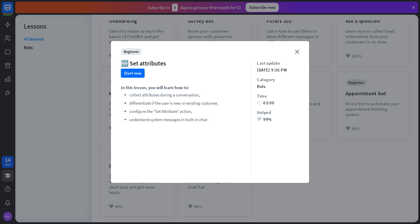
click at [300, 51] on div "close beginner 🆕 Set attributes Start now In this lesson, you will learn how to…" at bounding box center [210, 112] width 198 height 142
